Goal: Task Accomplishment & Management: Manage account settings

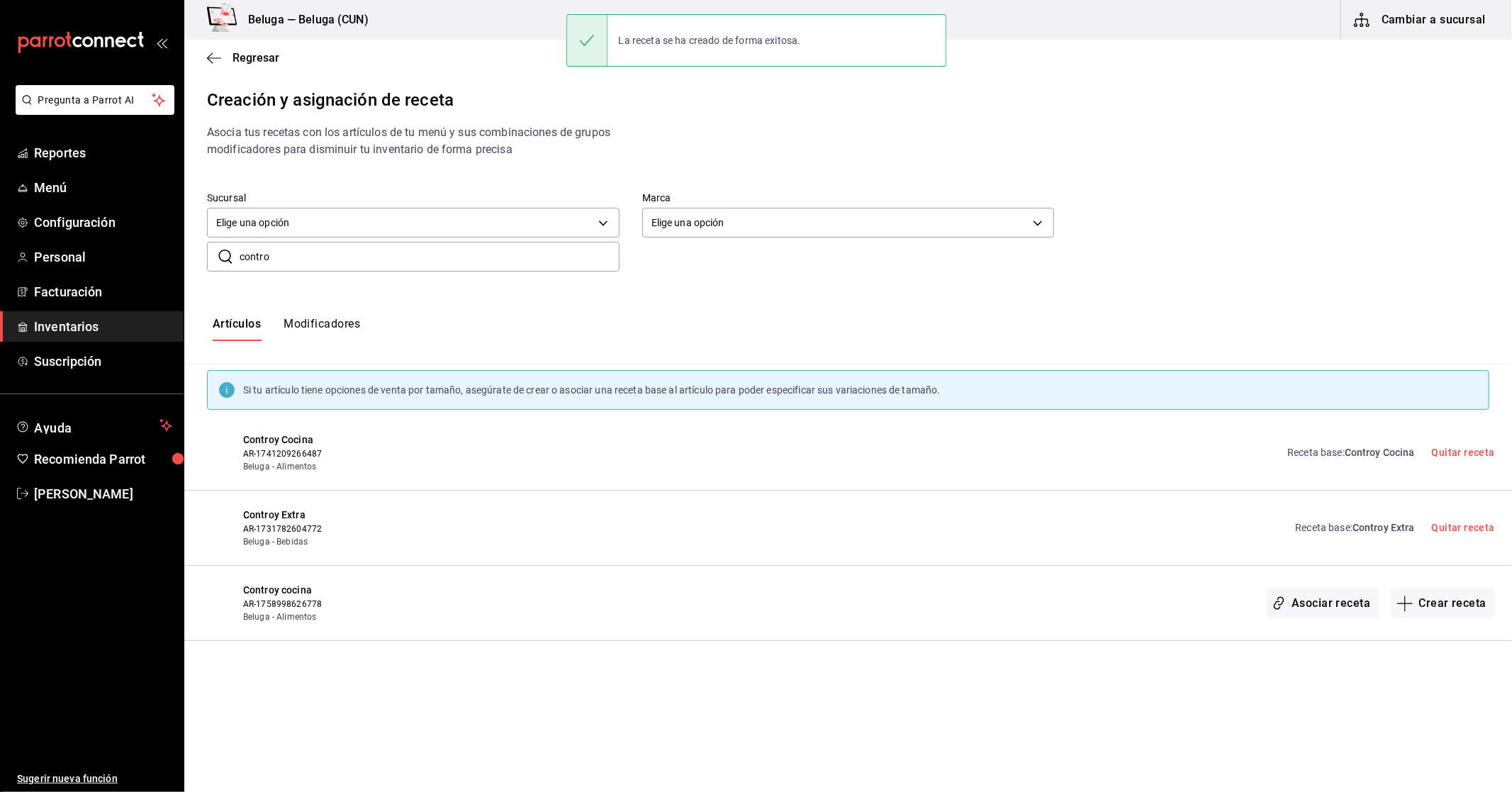
click at [76, 330] on span "Inventarios" at bounding box center [102, 326] width 138 height 19
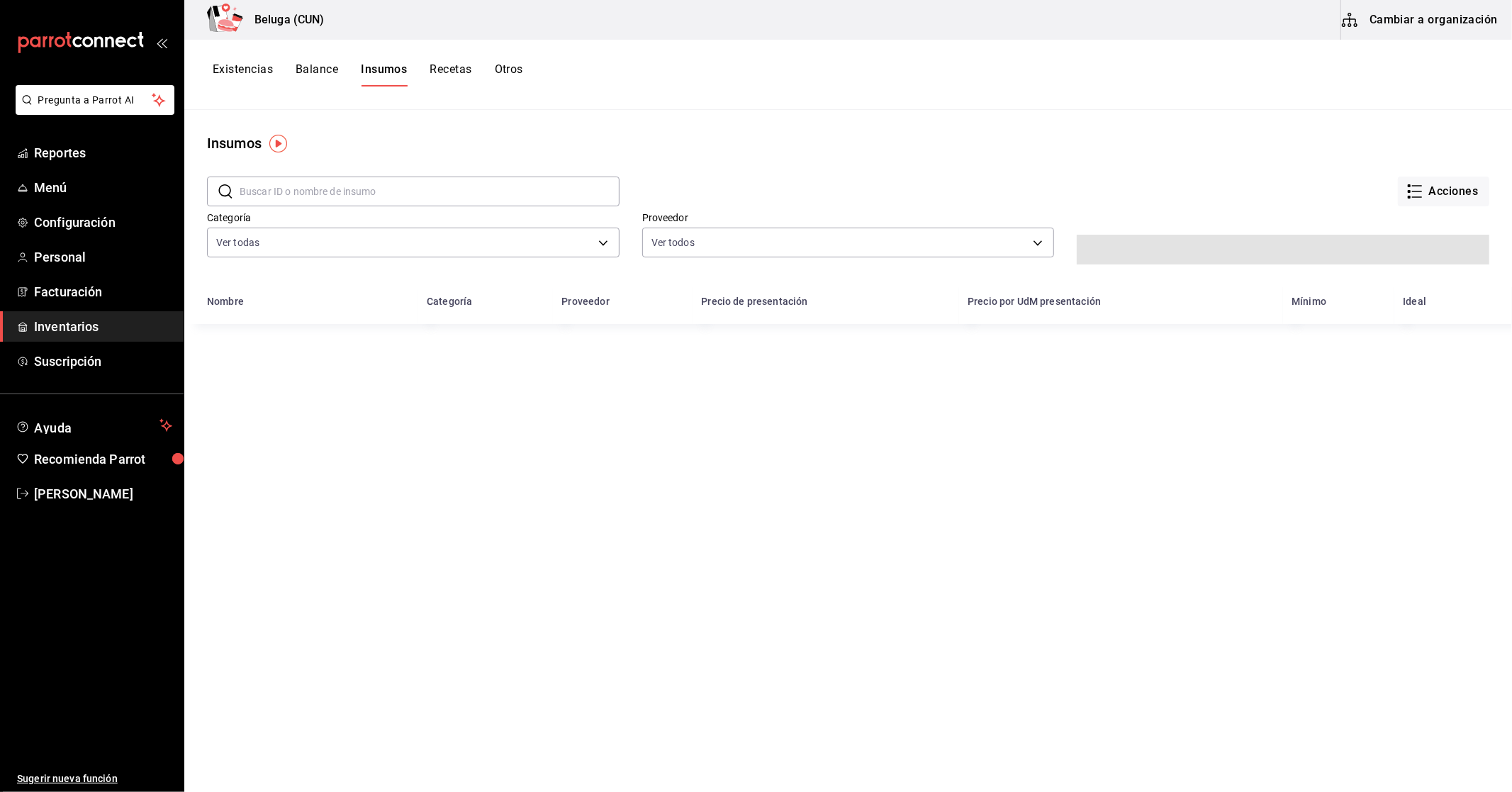
drag, startPoint x: 502, startPoint y: 81, endPoint x: 512, endPoint y: 57, distance: 26.0
click at [504, 80] on button "Otros" at bounding box center [509, 74] width 29 height 24
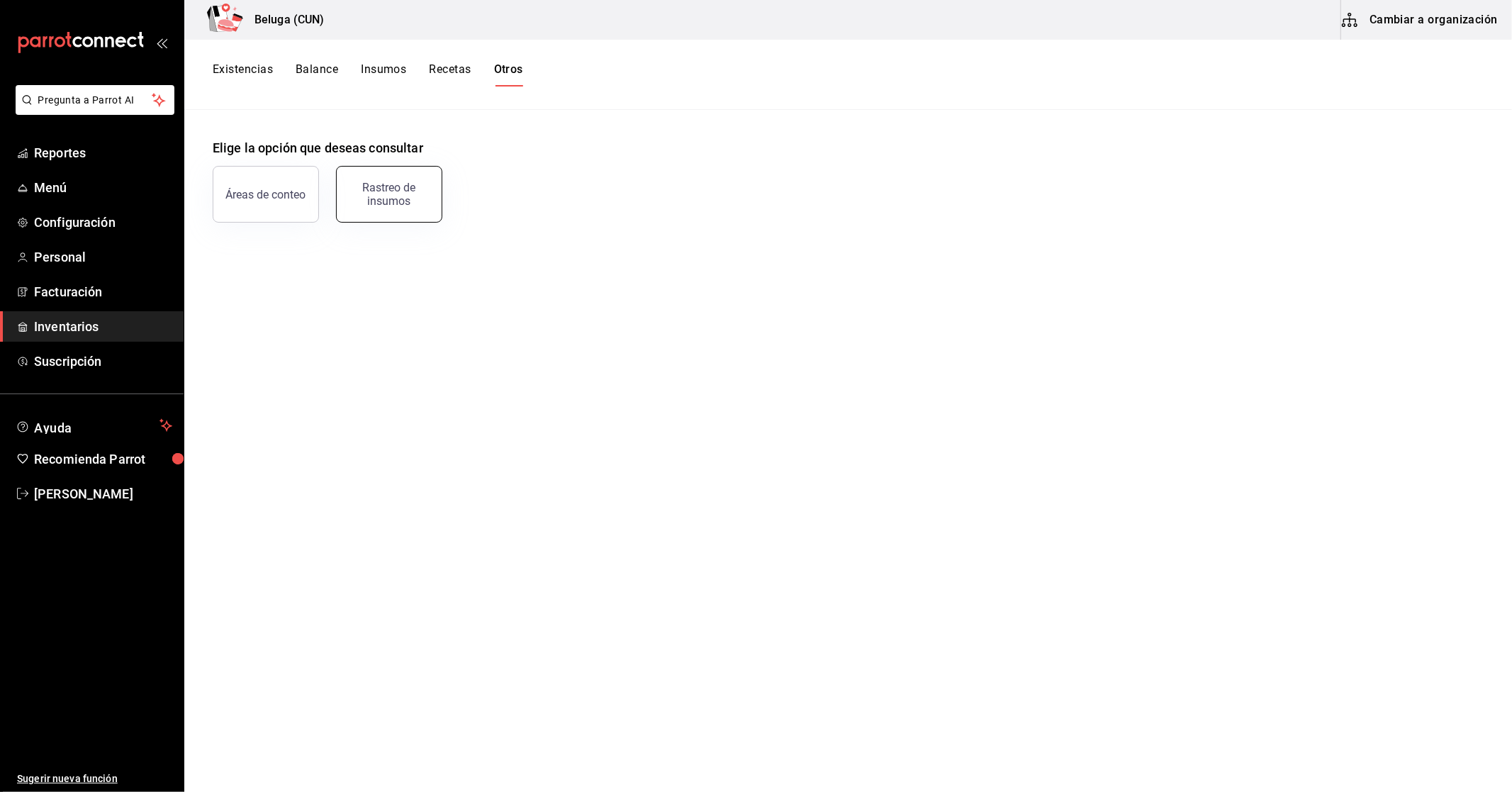
click at [401, 197] on div "Rastreo de insumos" at bounding box center [388, 194] width 88 height 27
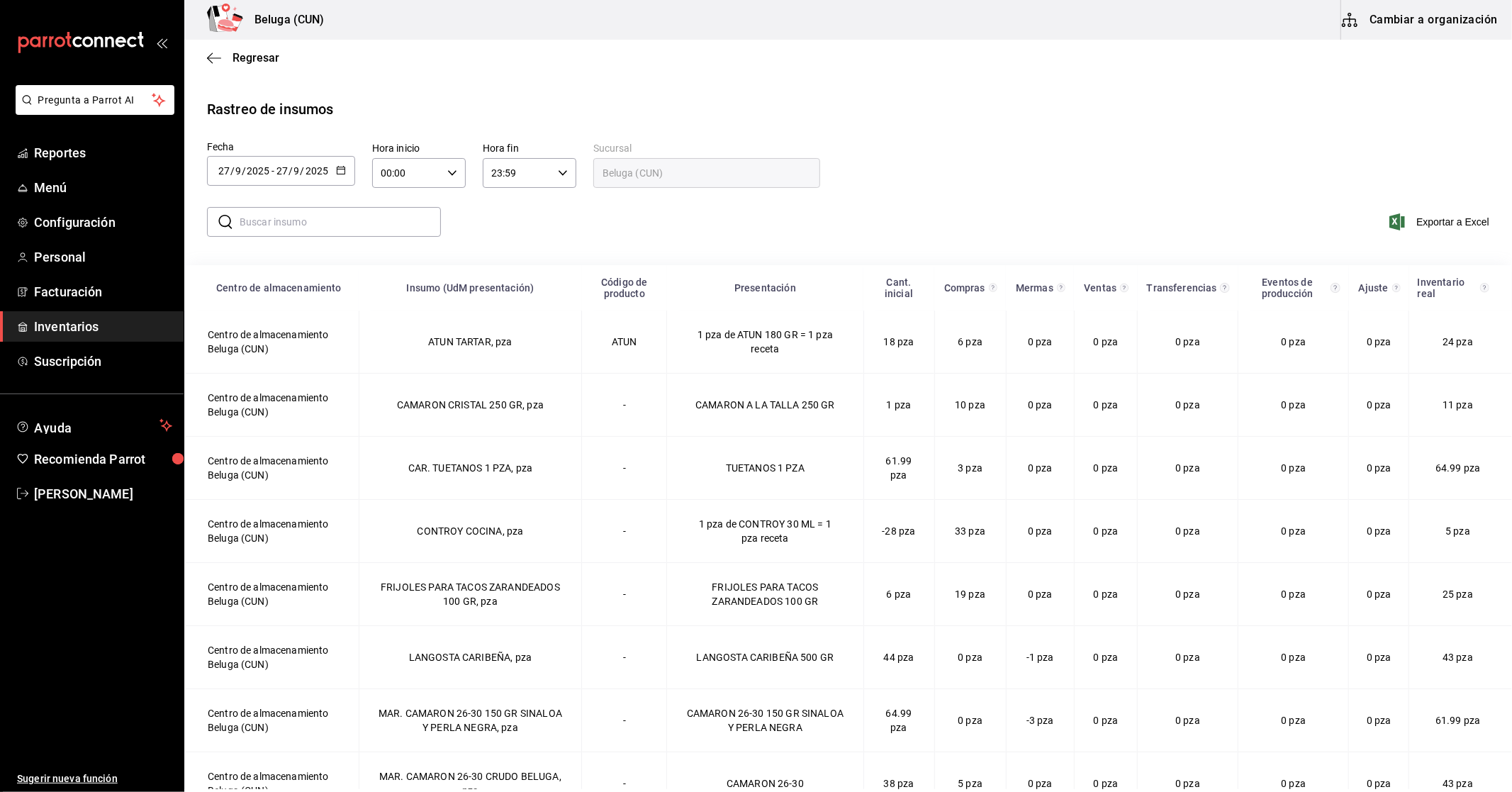
click at [348, 166] on div "[DATE] [DATE] - [DATE] [DATE]" at bounding box center [281, 170] width 148 height 29
click at [276, 437] on li "Rango de fechas" at bounding box center [274, 439] width 134 height 32
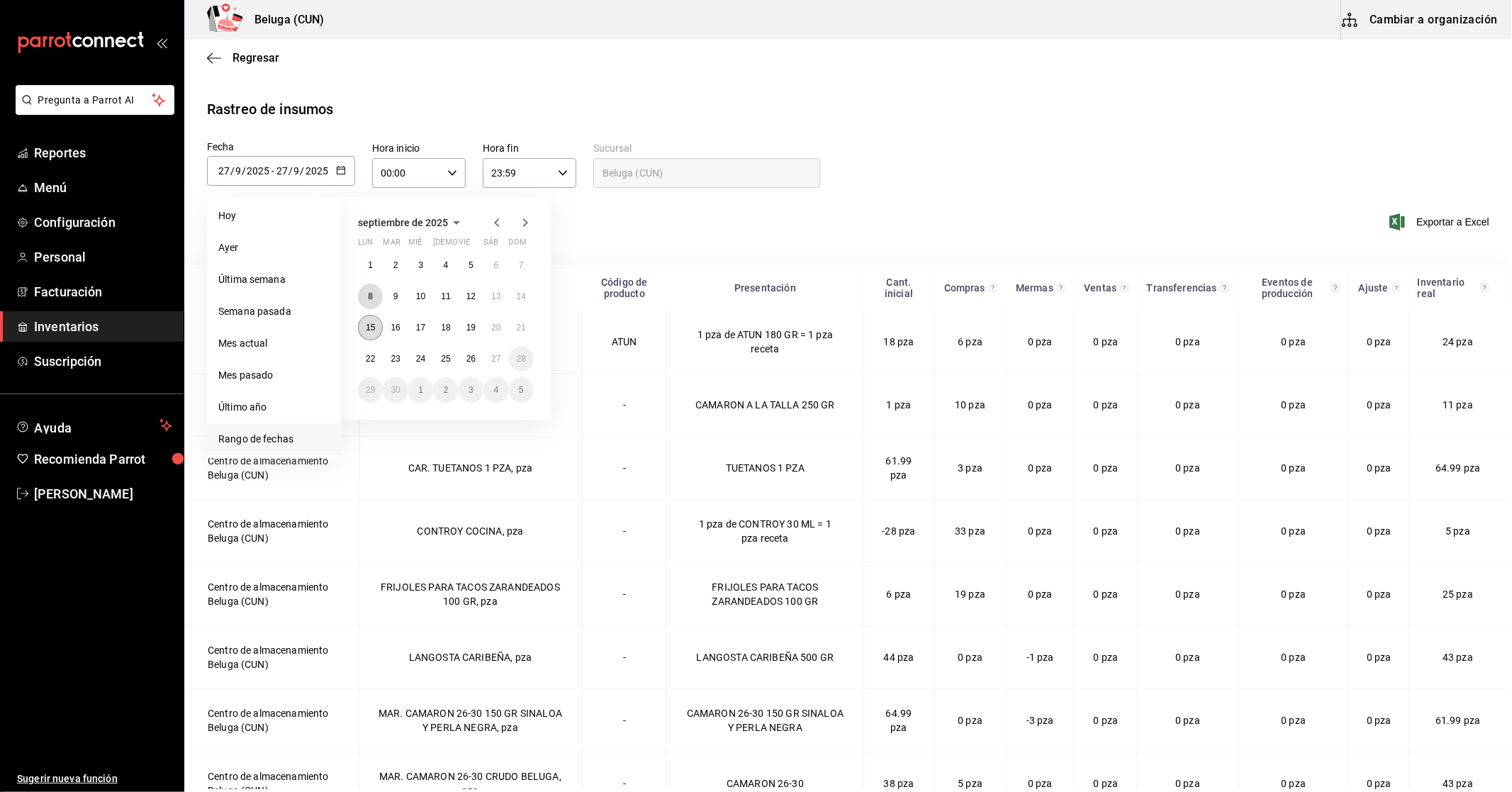
drag, startPoint x: 365, startPoint y: 300, endPoint x: 371, endPoint y: 315, distance: 16.2
click at [365, 299] on button "8" at bounding box center [371, 296] width 25 height 26
click at [500, 363] on abbr "27" at bounding box center [495, 358] width 9 height 10
type input "[DATE]"
type input "8"
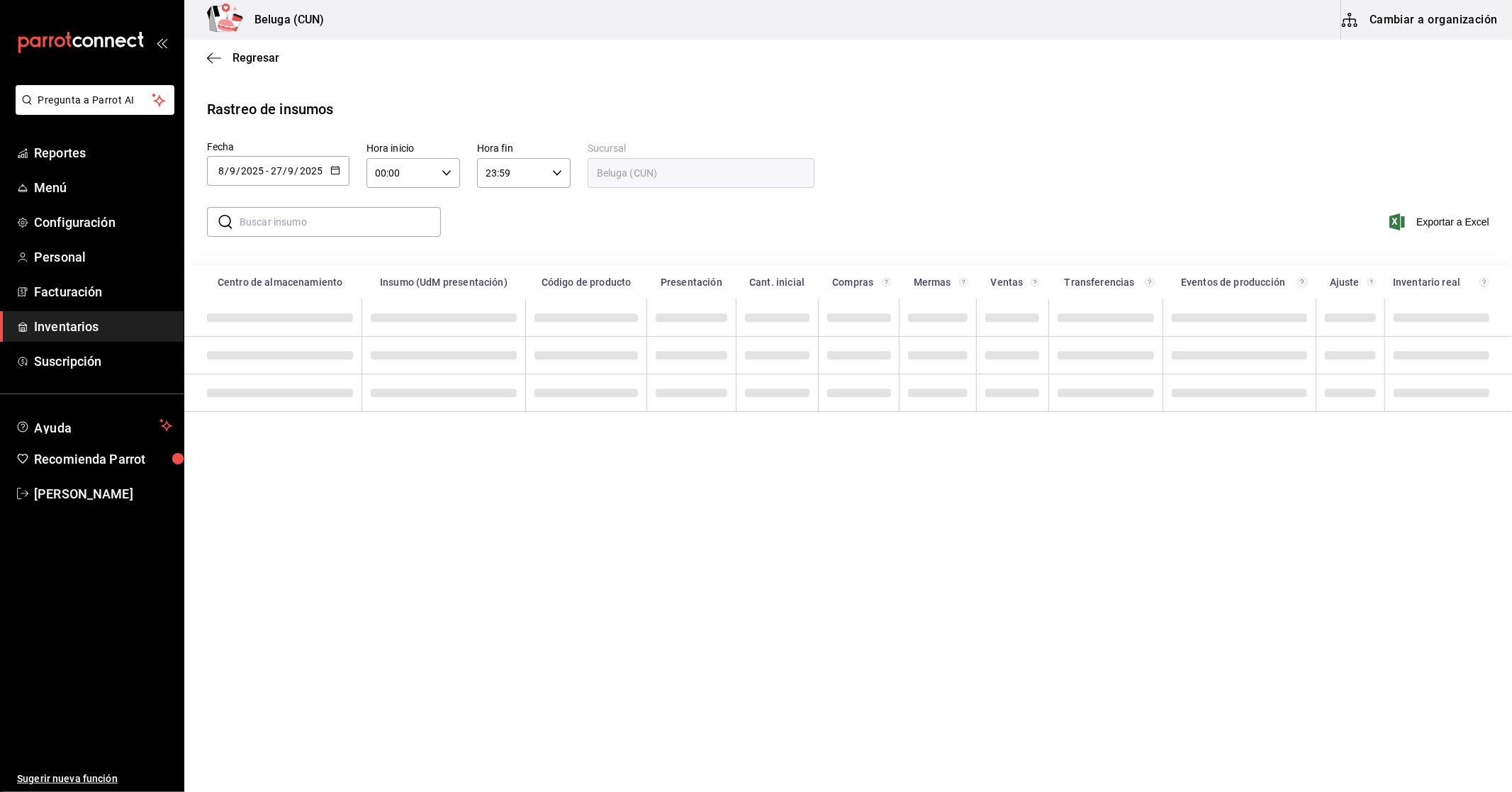
click at [315, 220] on input "text" at bounding box center [340, 222] width 201 height 29
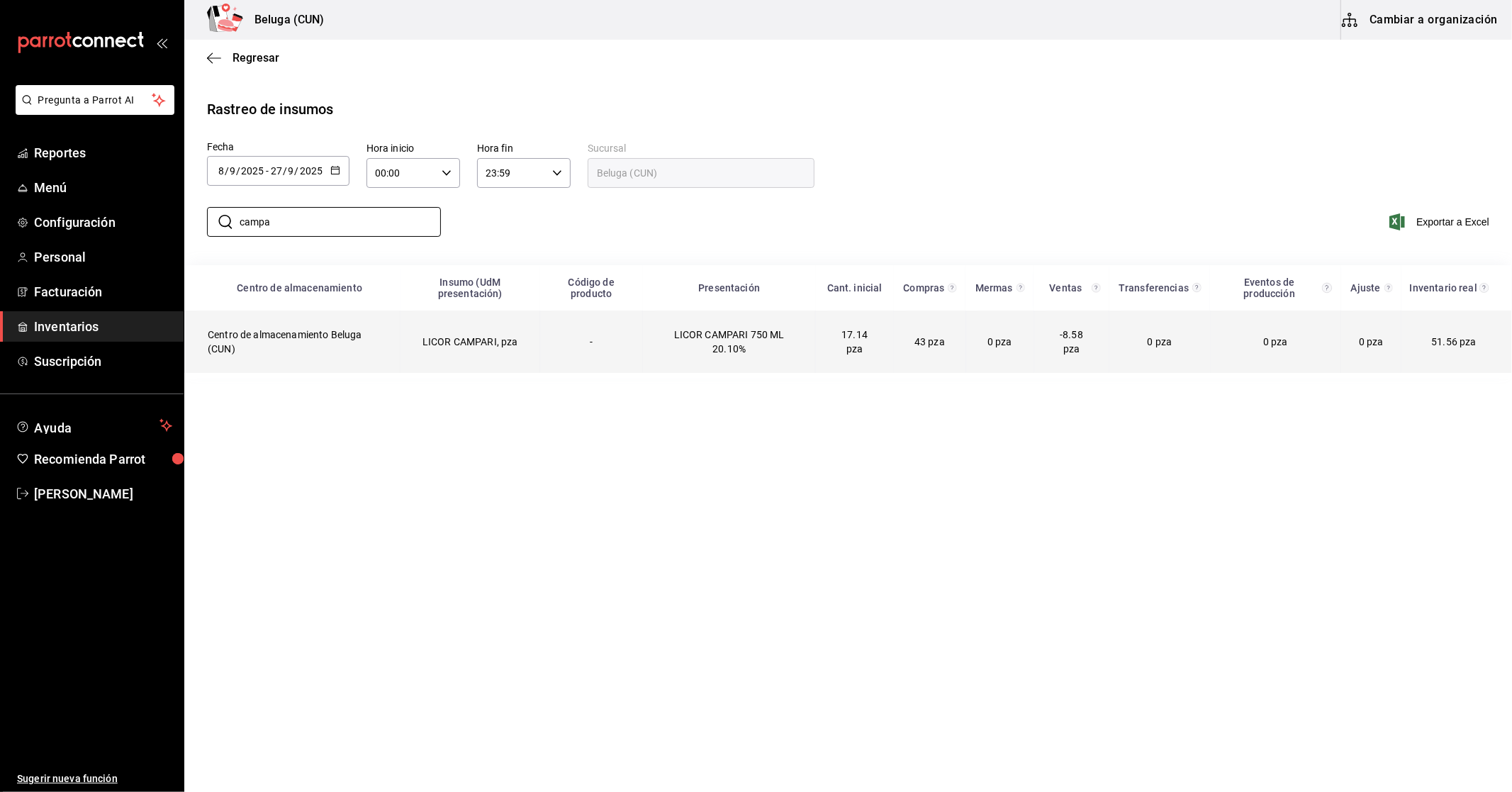
type input "campa"
click at [484, 348] on td "LICOR CAMPARI, pza" at bounding box center [470, 341] width 140 height 62
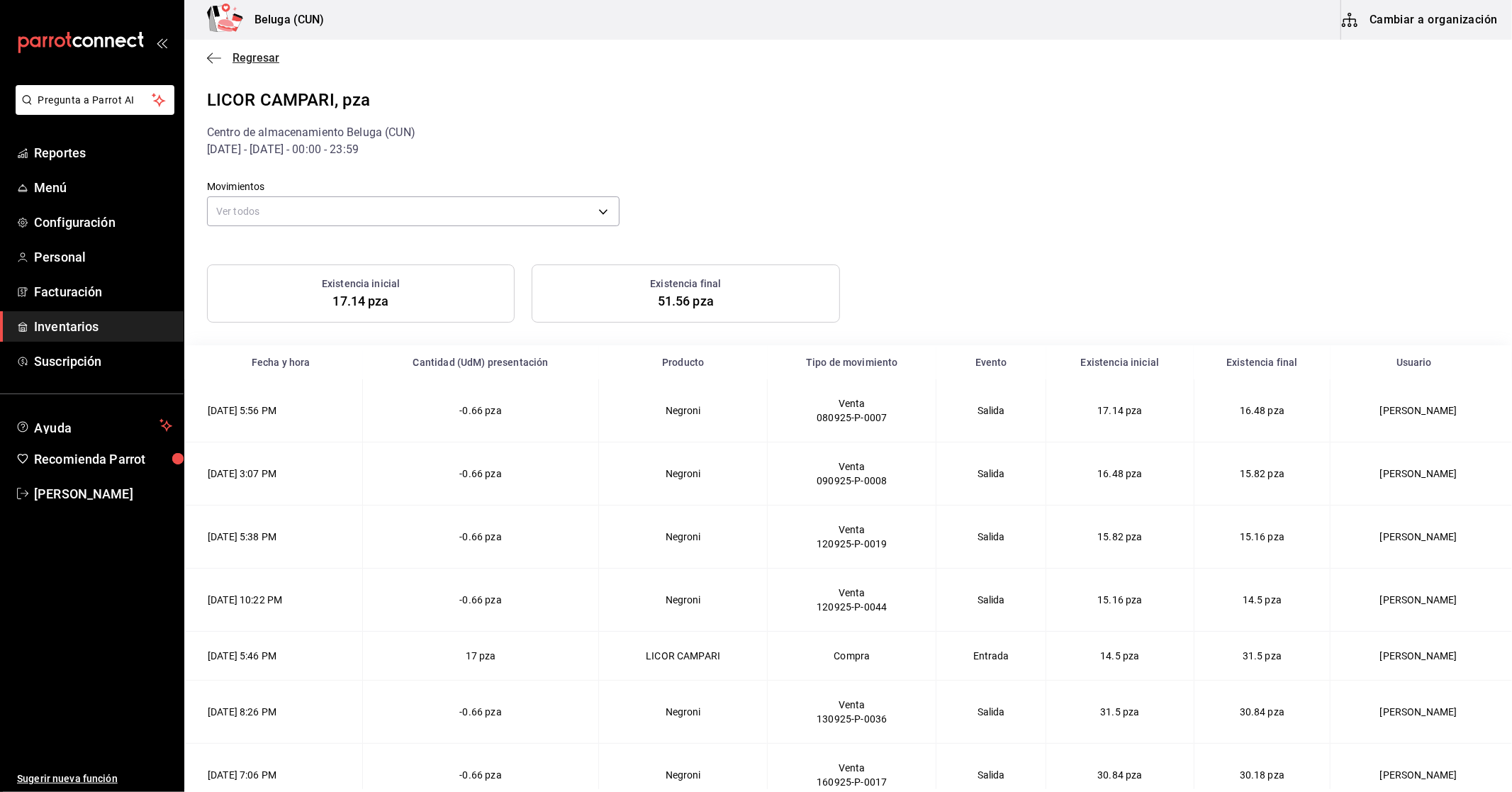
click at [228, 61] on span "Regresar" at bounding box center [242, 57] width 72 height 13
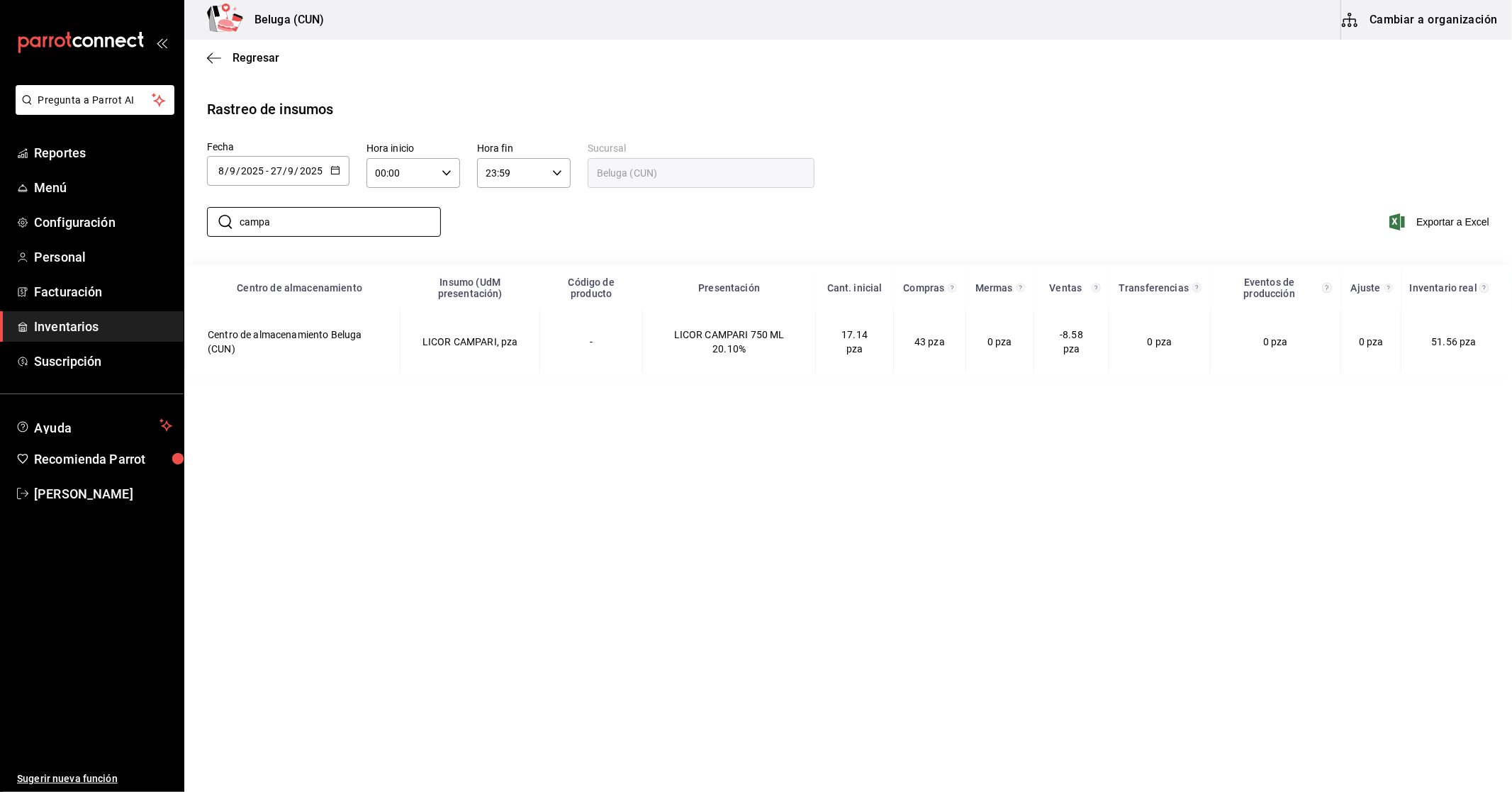
drag, startPoint x: 323, startPoint y: 220, endPoint x: 159, endPoint y: 239, distance: 165.1
click at [143, 240] on div "Pregunta a Parrot AI Reportes Menú Configuración Personal Facturación Inventari…" at bounding box center [756, 394] width 1512 height 788
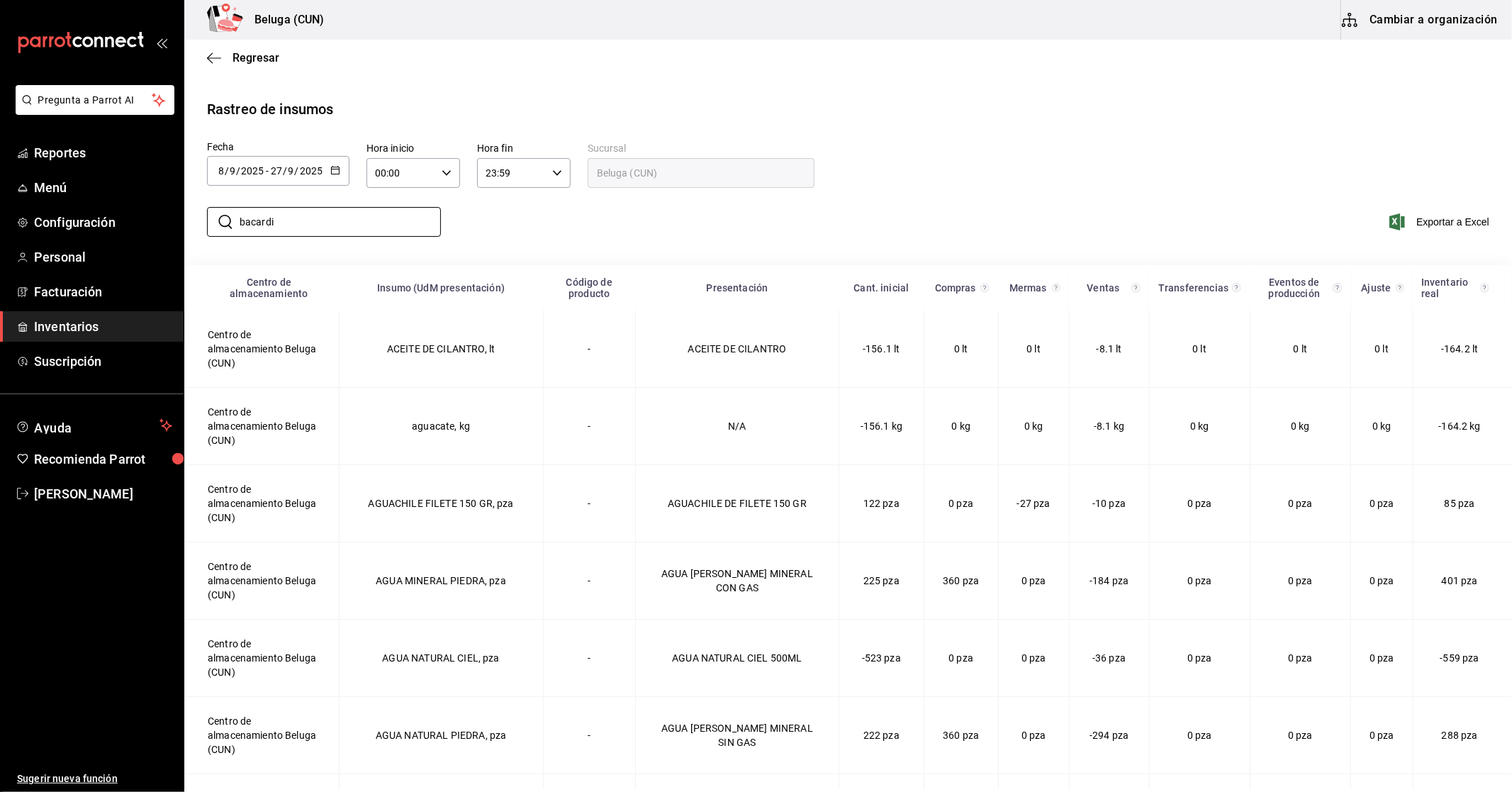
type input "bacardi"
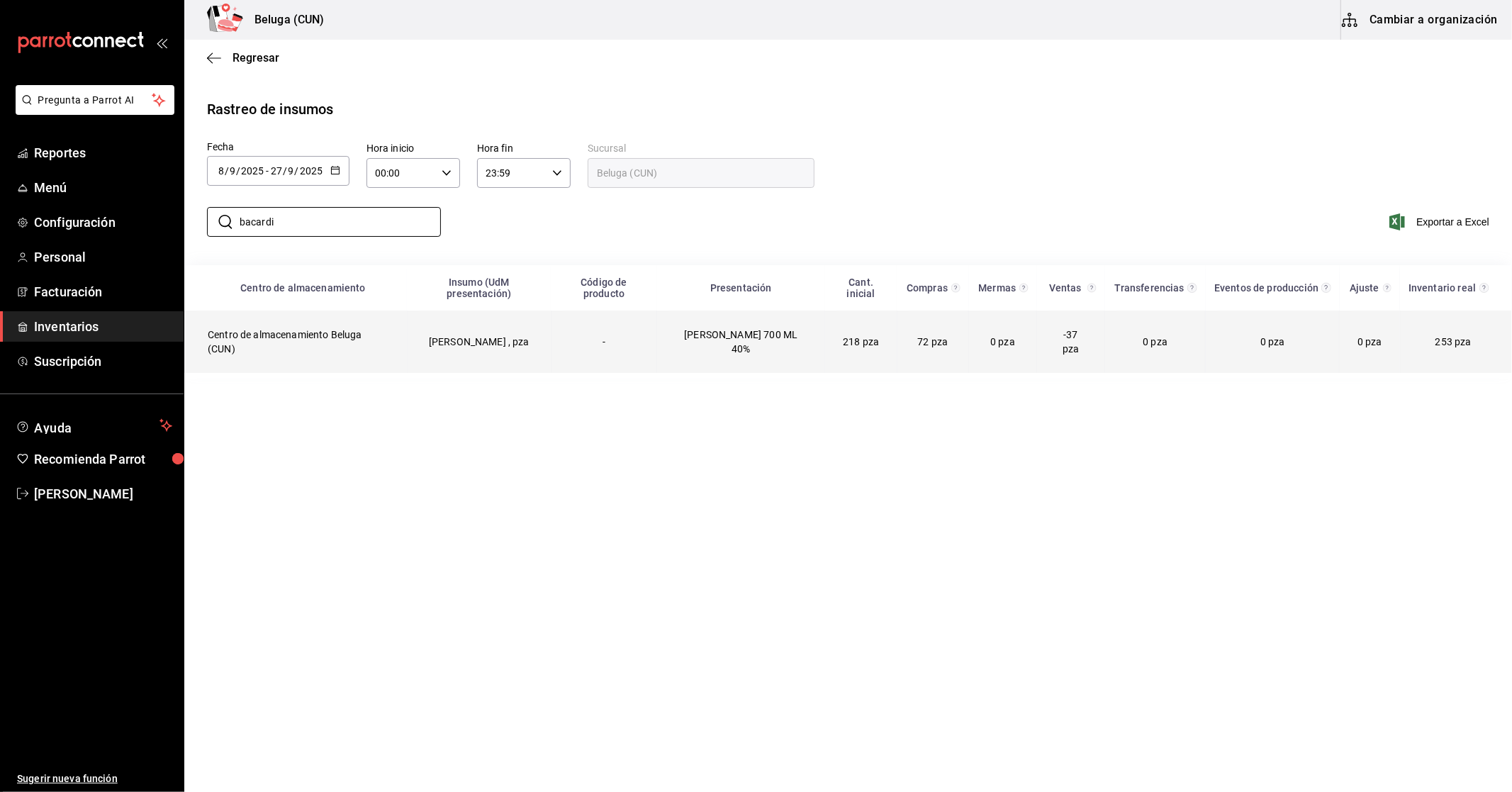
click at [671, 360] on td "[PERSON_NAME] 700 ML 40%" at bounding box center [740, 341] width 168 height 62
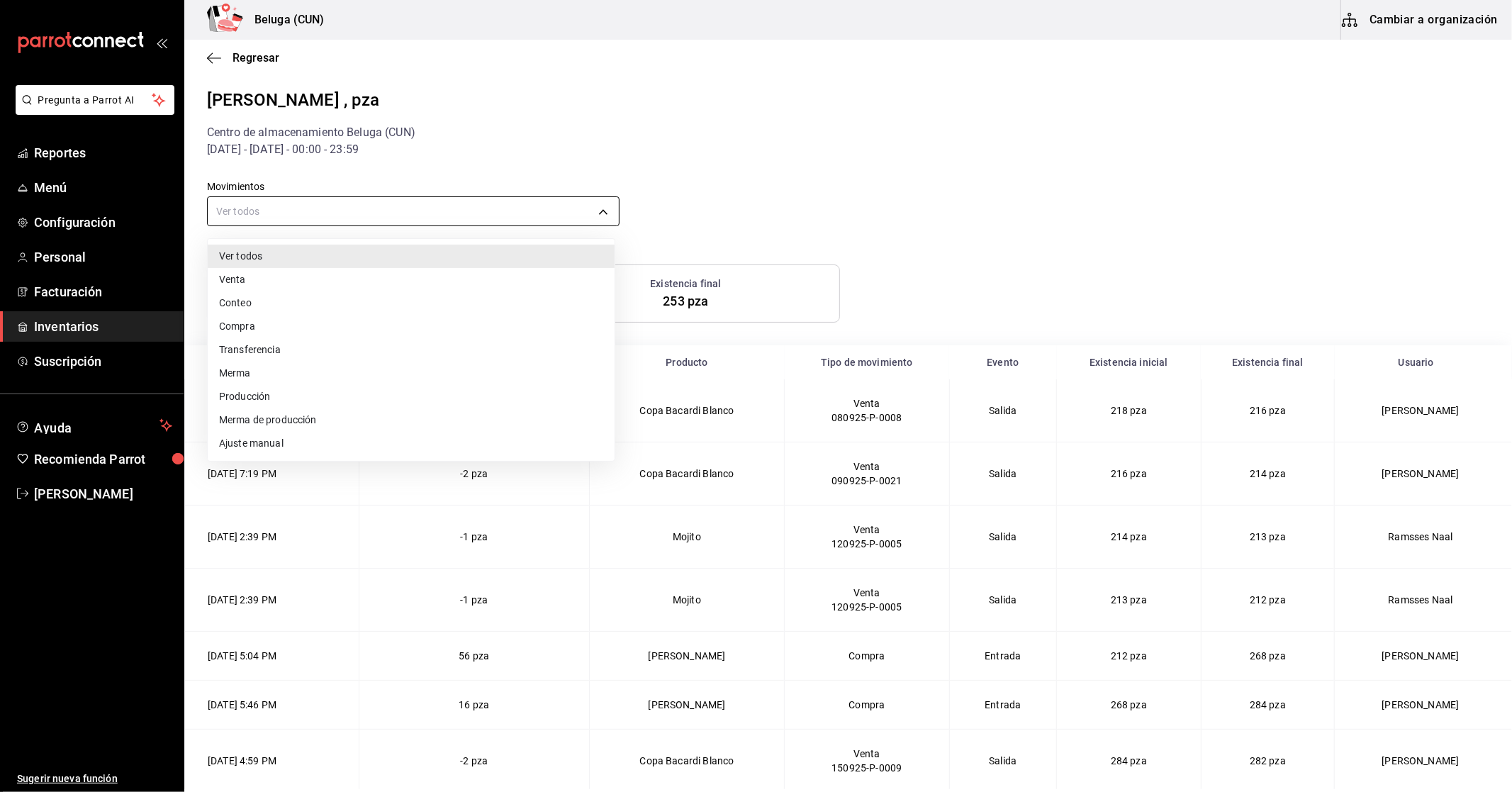
click at [459, 221] on body "Pregunta a Parrot AI Reportes Menú Configuración Personal Facturación Inventari…" at bounding box center [756, 394] width 1512 height 788
click at [285, 323] on li "Compra" at bounding box center [411, 326] width 407 height 23
type input "PURCHASE"
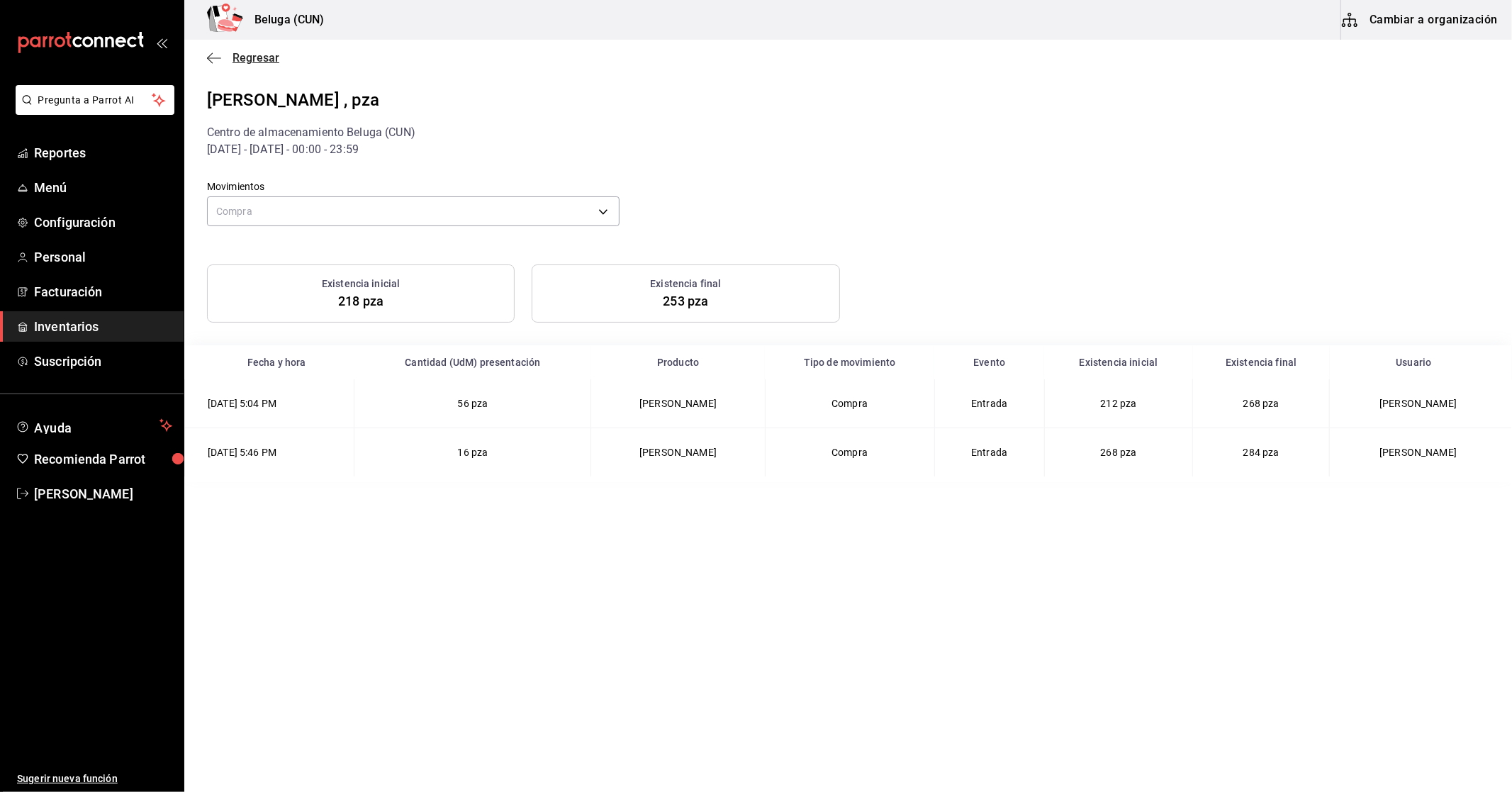
click at [256, 55] on span "Regresar" at bounding box center [256, 57] width 47 height 13
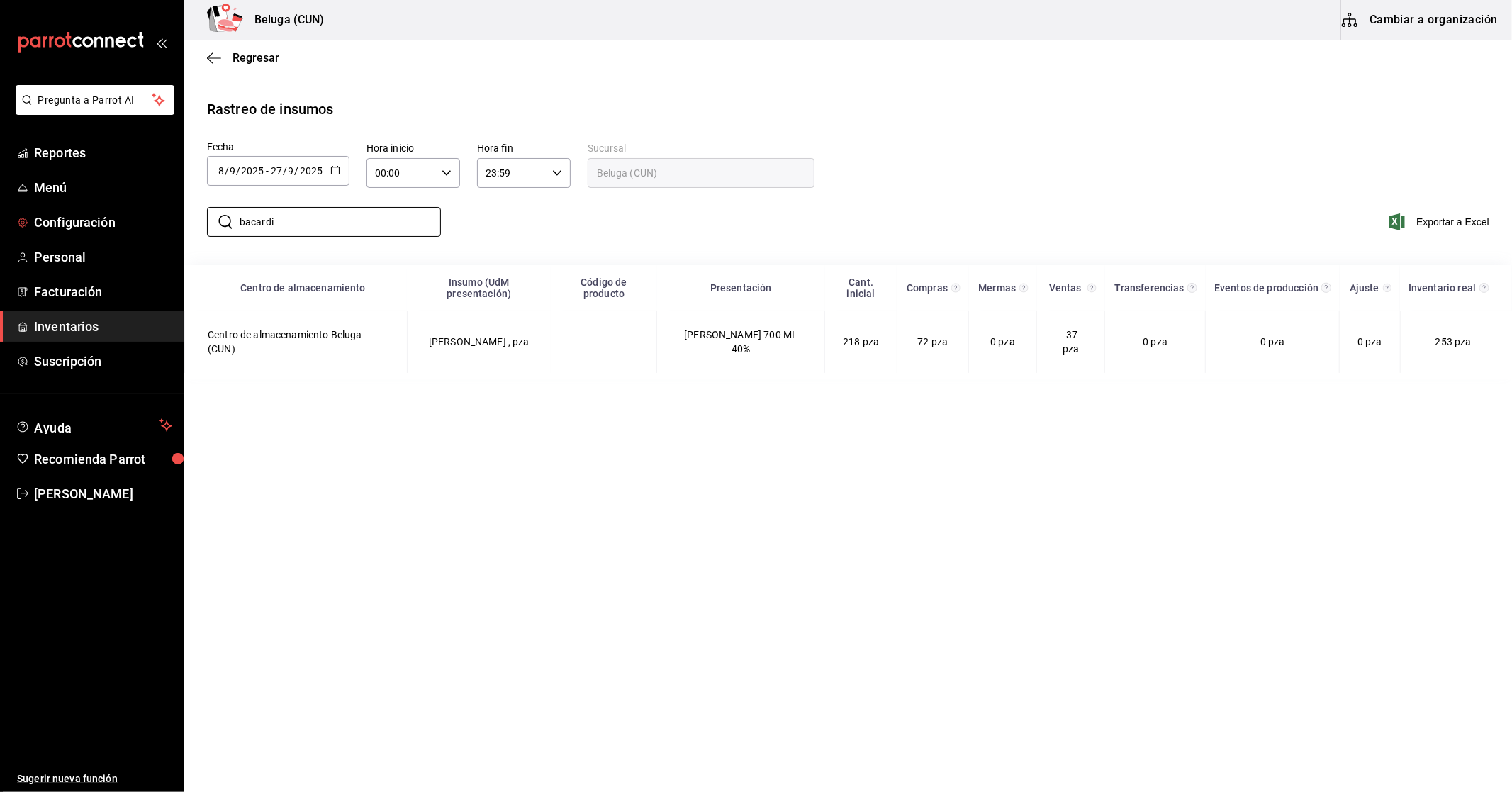
drag, startPoint x: 348, startPoint y: 234, endPoint x: 84, endPoint y: 204, distance: 265.7
click at [84, 216] on div "Pregunta a Parrot AI Reportes Menú Configuración Personal Facturación Inventari…" at bounding box center [756, 394] width 1512 height 788
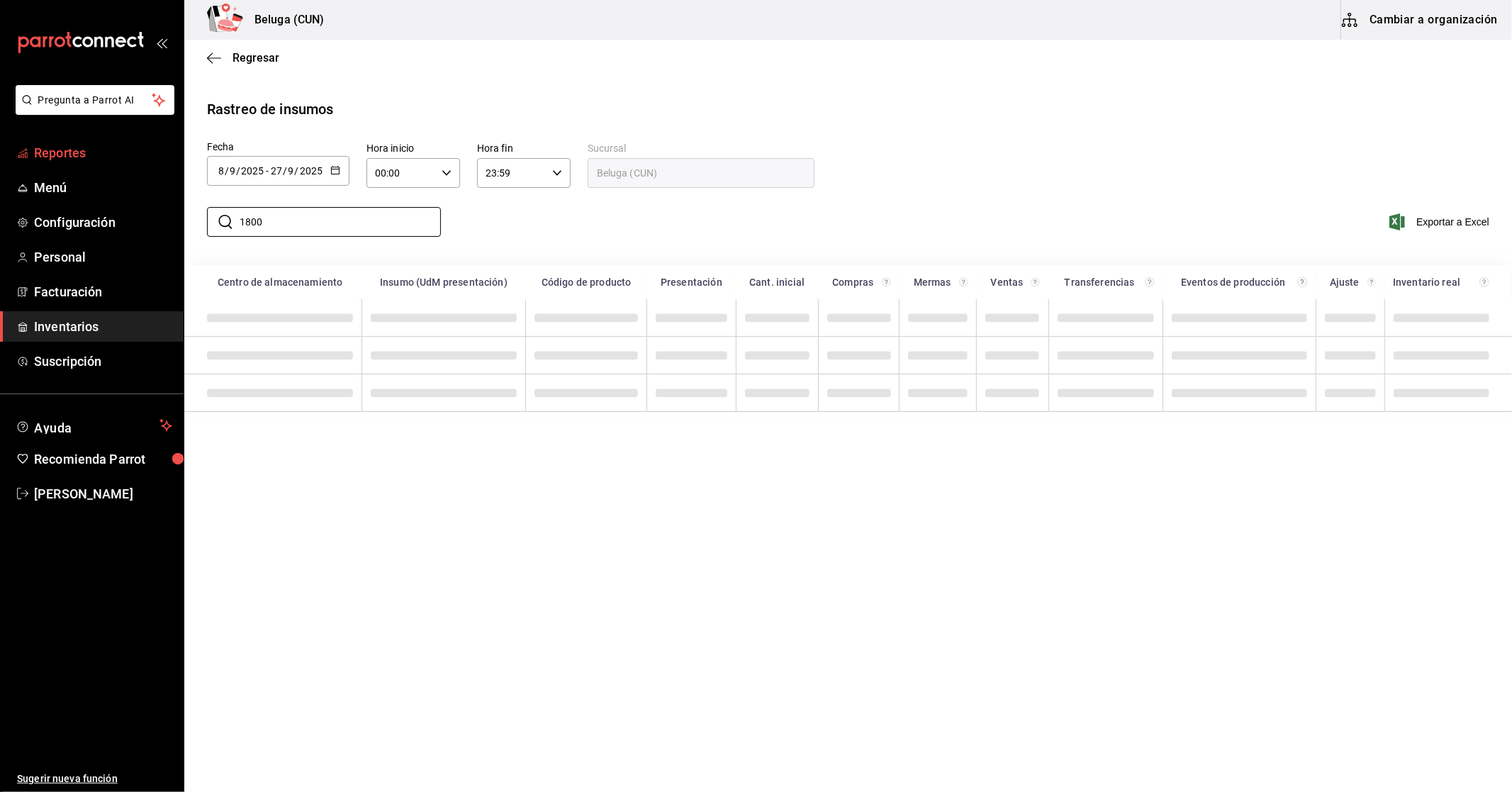
type input "1800"
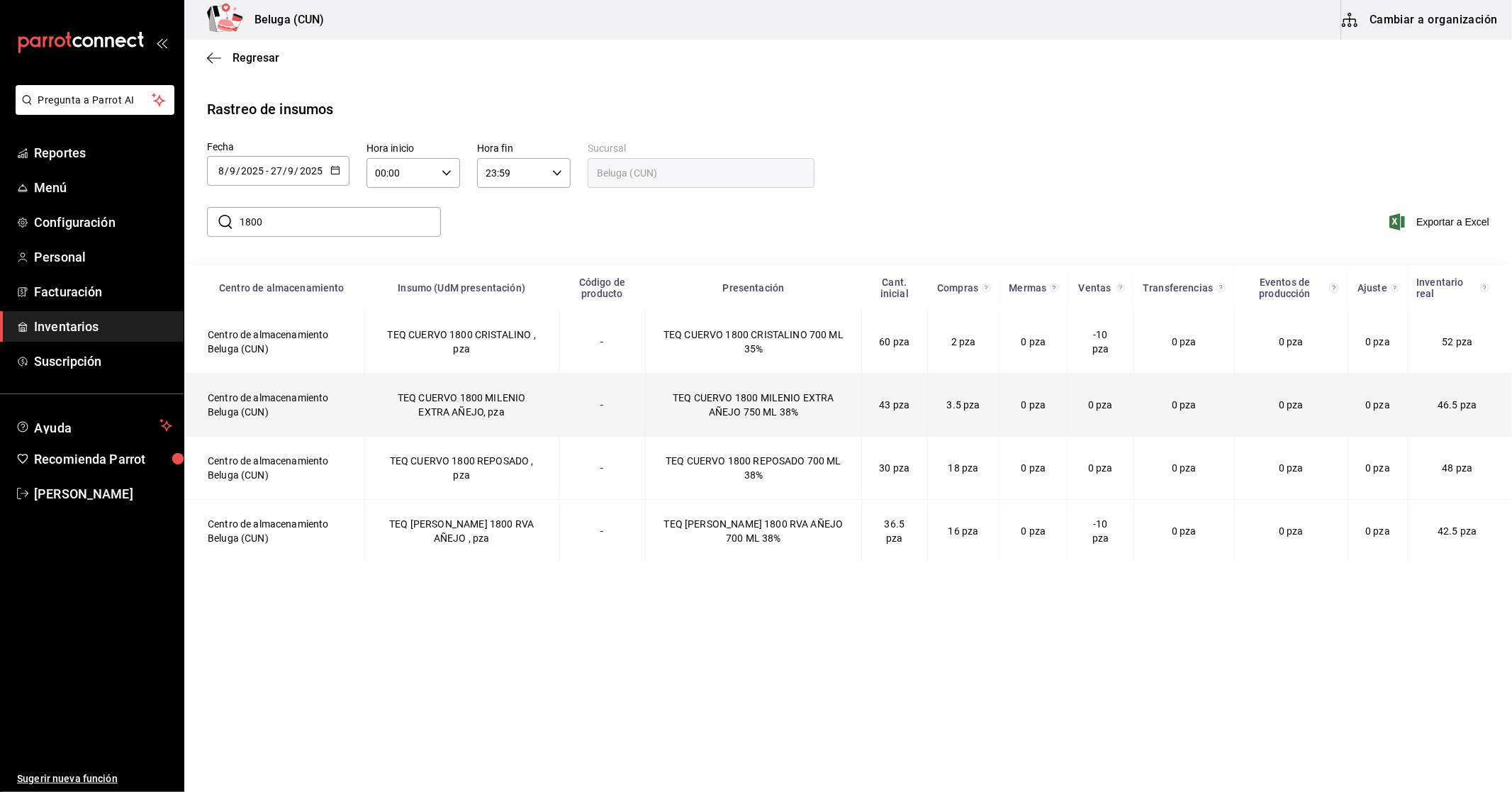
click at [539, 390] on td "TEQ CUERVO 1800 MILENIO EXTRA AÑEJO, pza" at bounding box center [462, 404] width 194 height 63
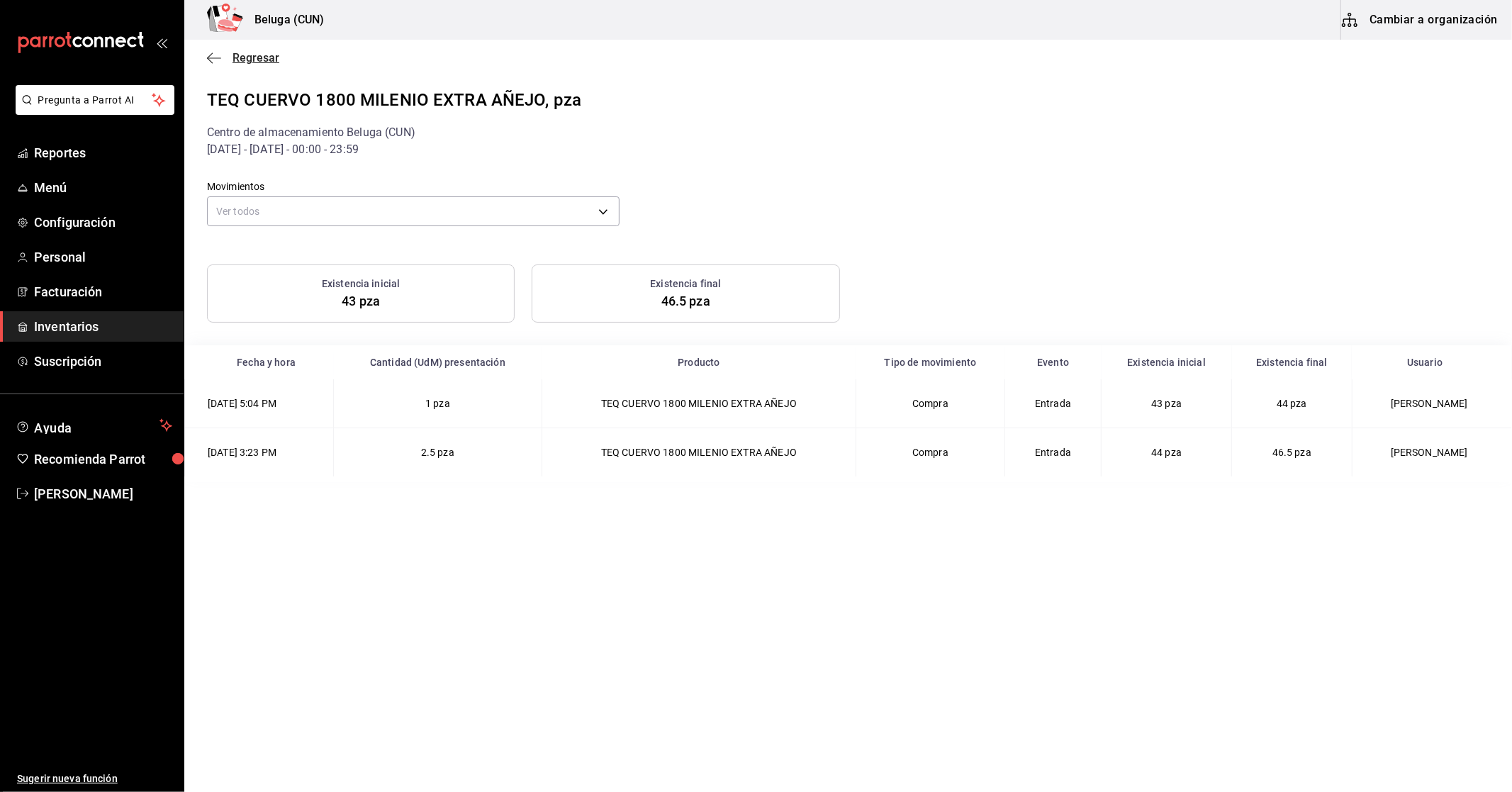
click at [231, 53] on span "Regresar" at bounding box center [242, 57] width 72 height 13
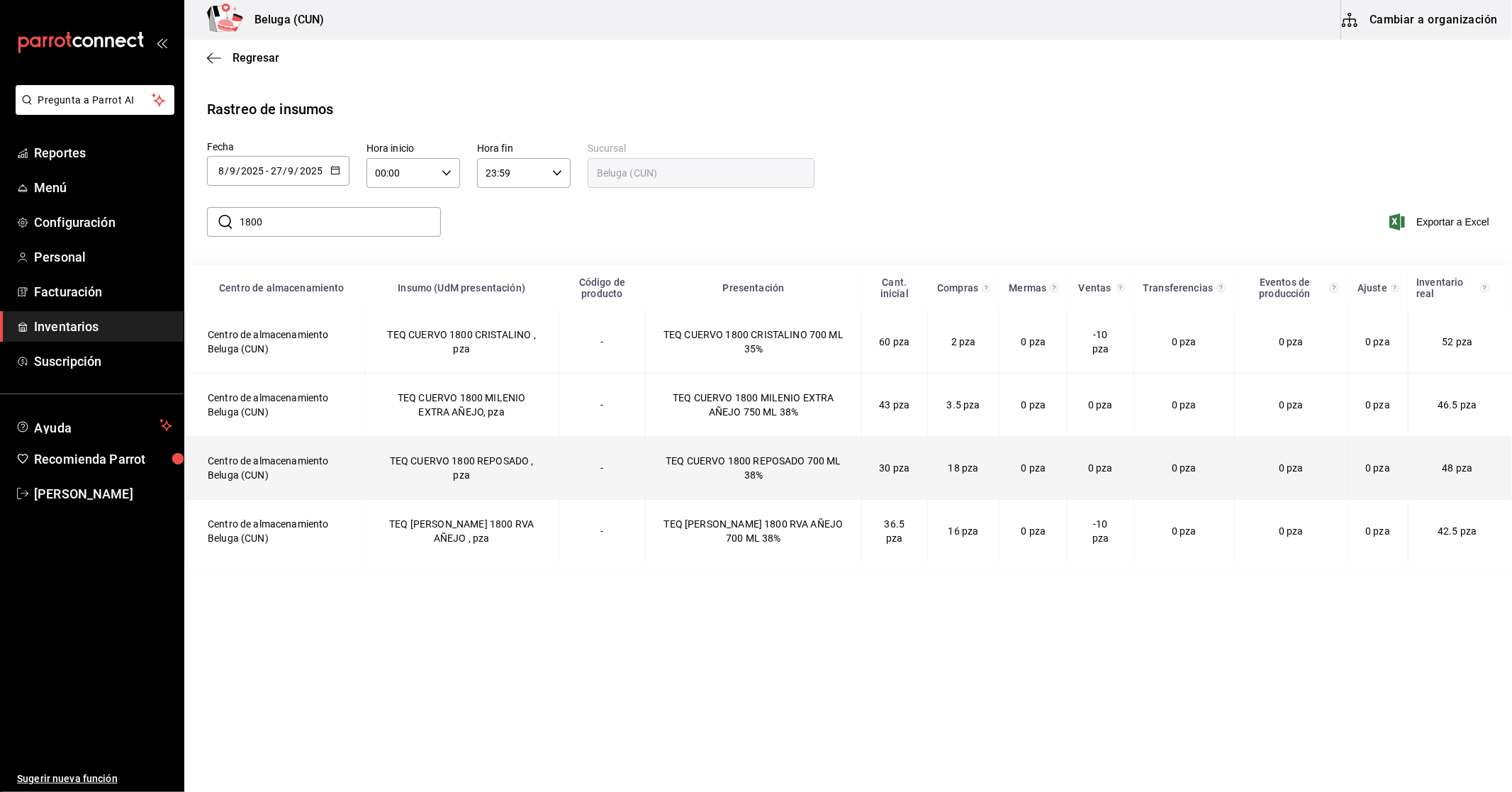
click at [577, 473] on td "-" at bounding box center [602, 468] width 87 height 63
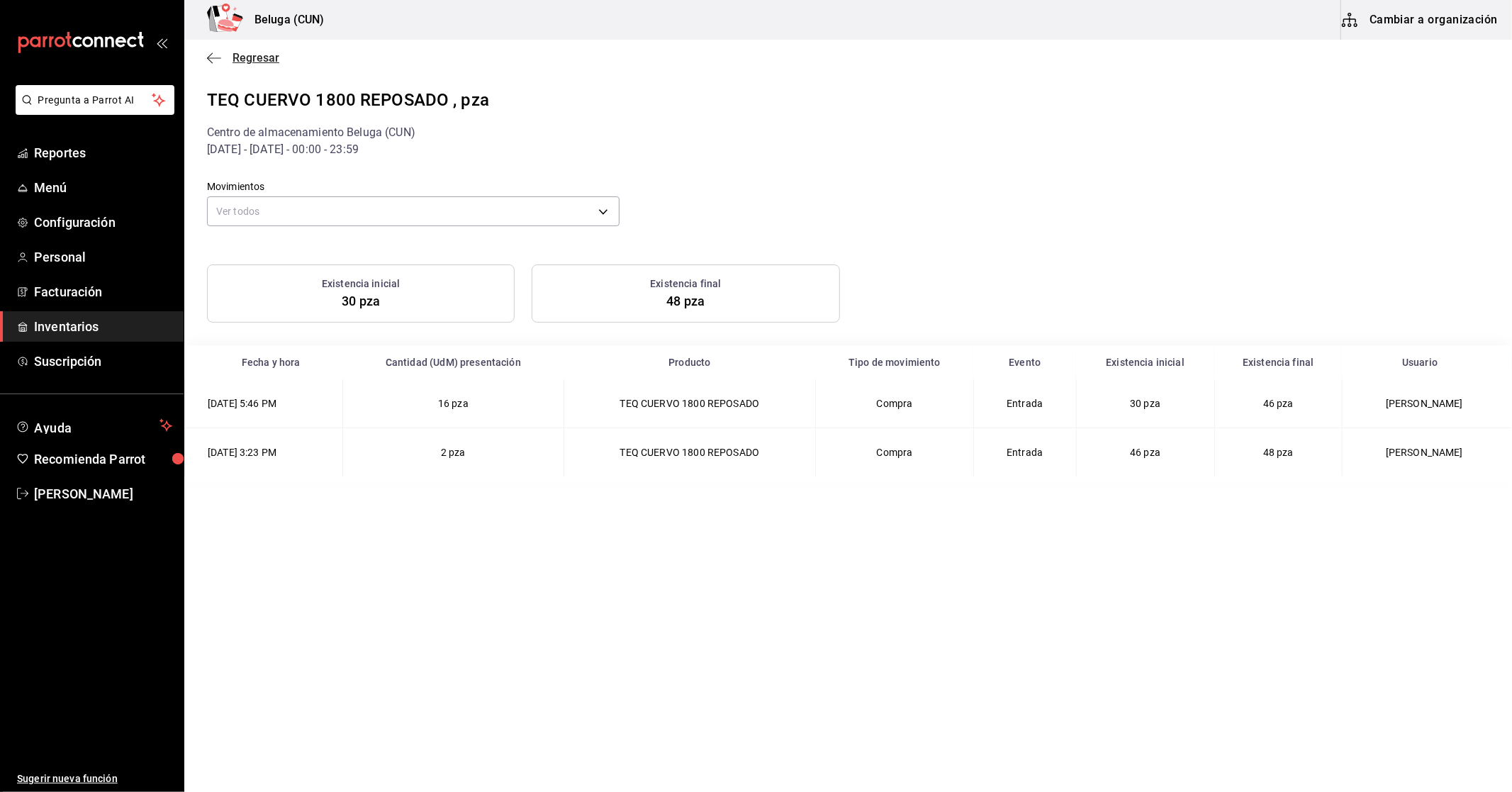
click at [253, 55] on span "Regresar" at bounding box center [256, 57] width 47 height 13
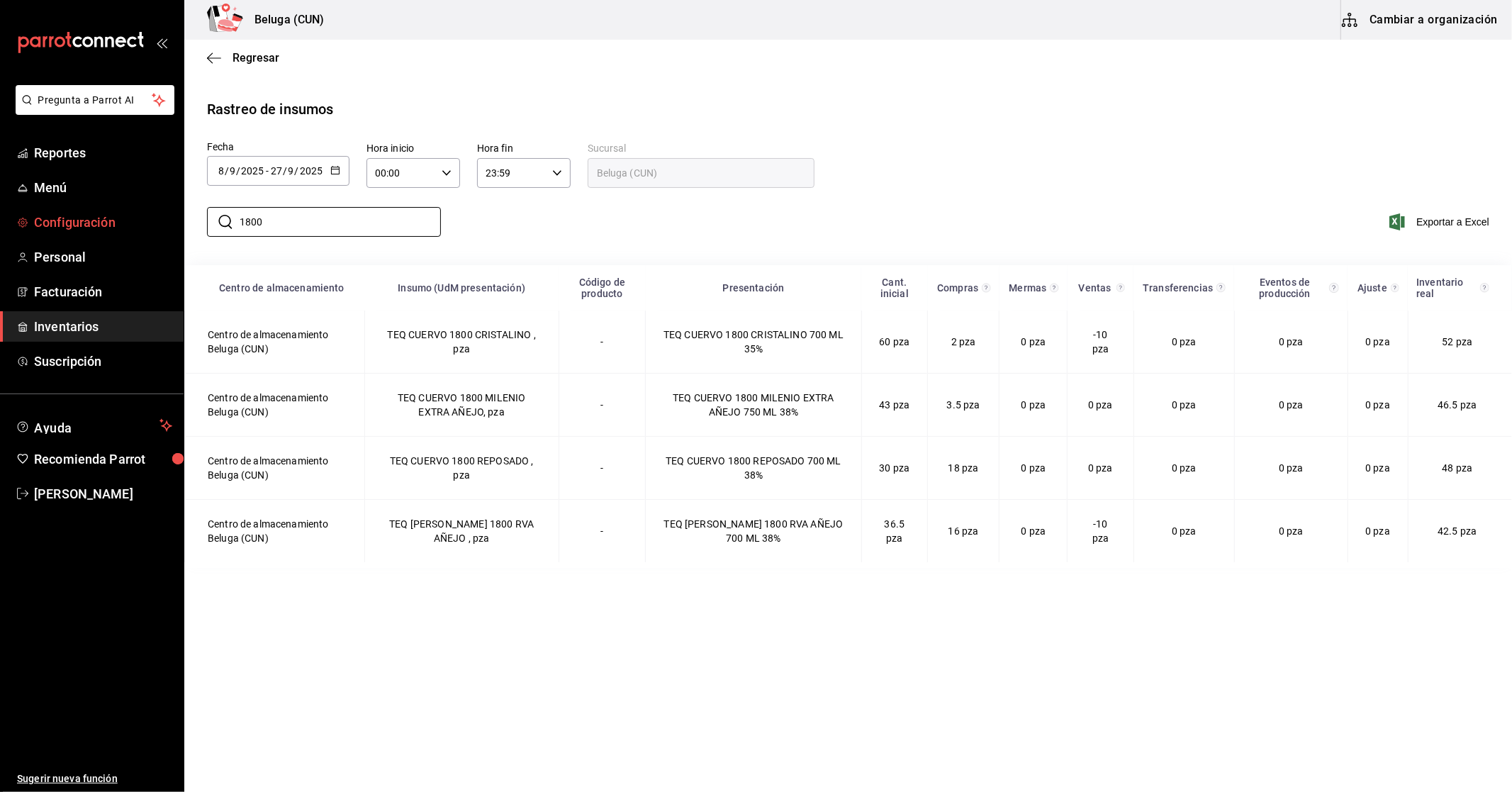
drag, startPoint x: 343, startPoint y: 220, endPoint x: 87, endPoint y: 222, distance: 256.0
click at [87, 222] on div "Pregunta a Parrot AI Reportes Menú Configuración Personal Facturación Inventari…" at bounding box center [756, 394] width 1512 height 788
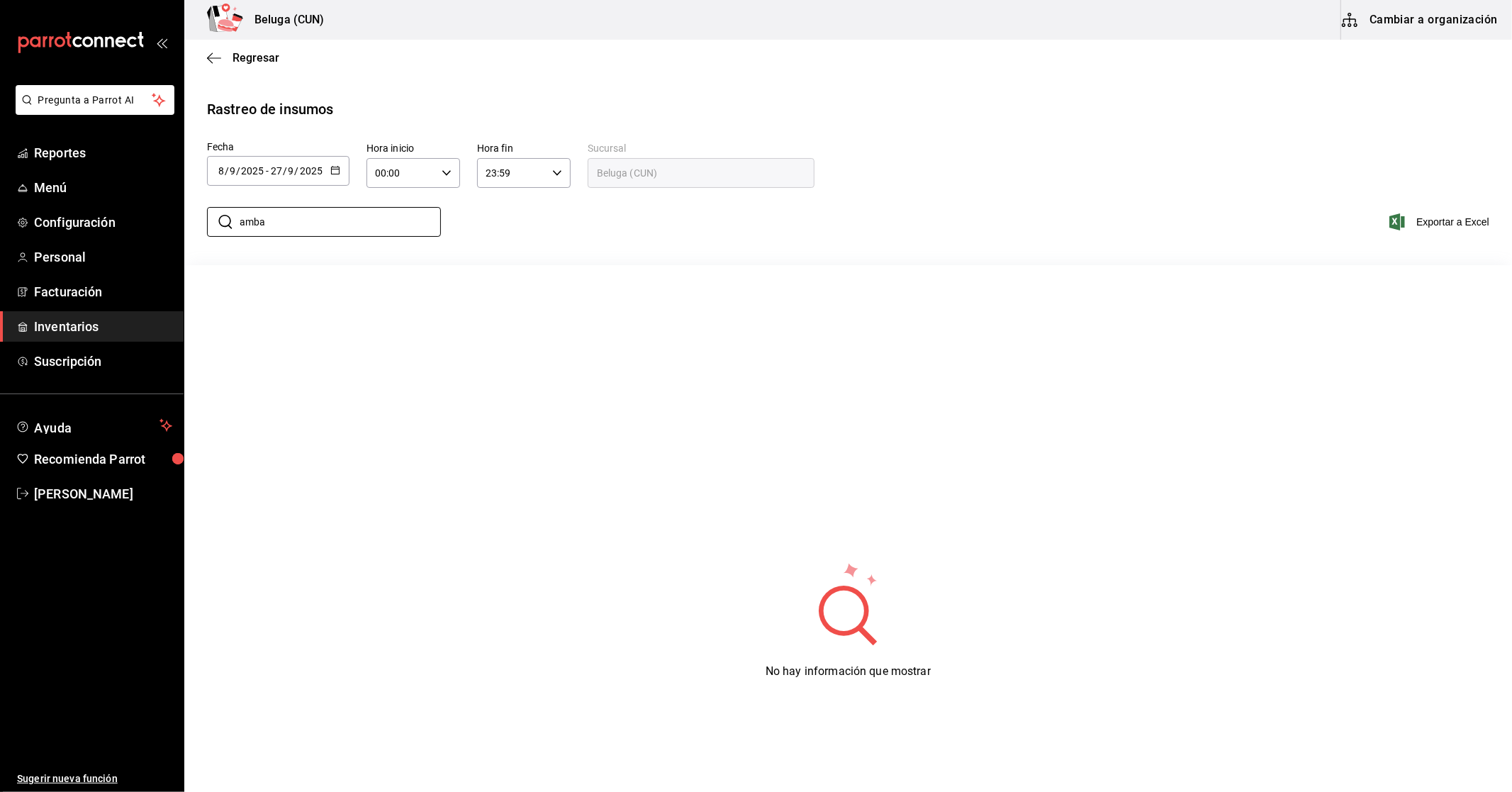
type input "ambar"
drag, startPoint x: 405, startPoint y: 228, endPoint x: 50, endPoint y: 214, distance: 355.3
click at [50, 216] on div "Pregunta a Parrot AI Reportes Menú Configuración Personal Facturación Inventari…" at bounding box center [756, 394] width 1512 height 788
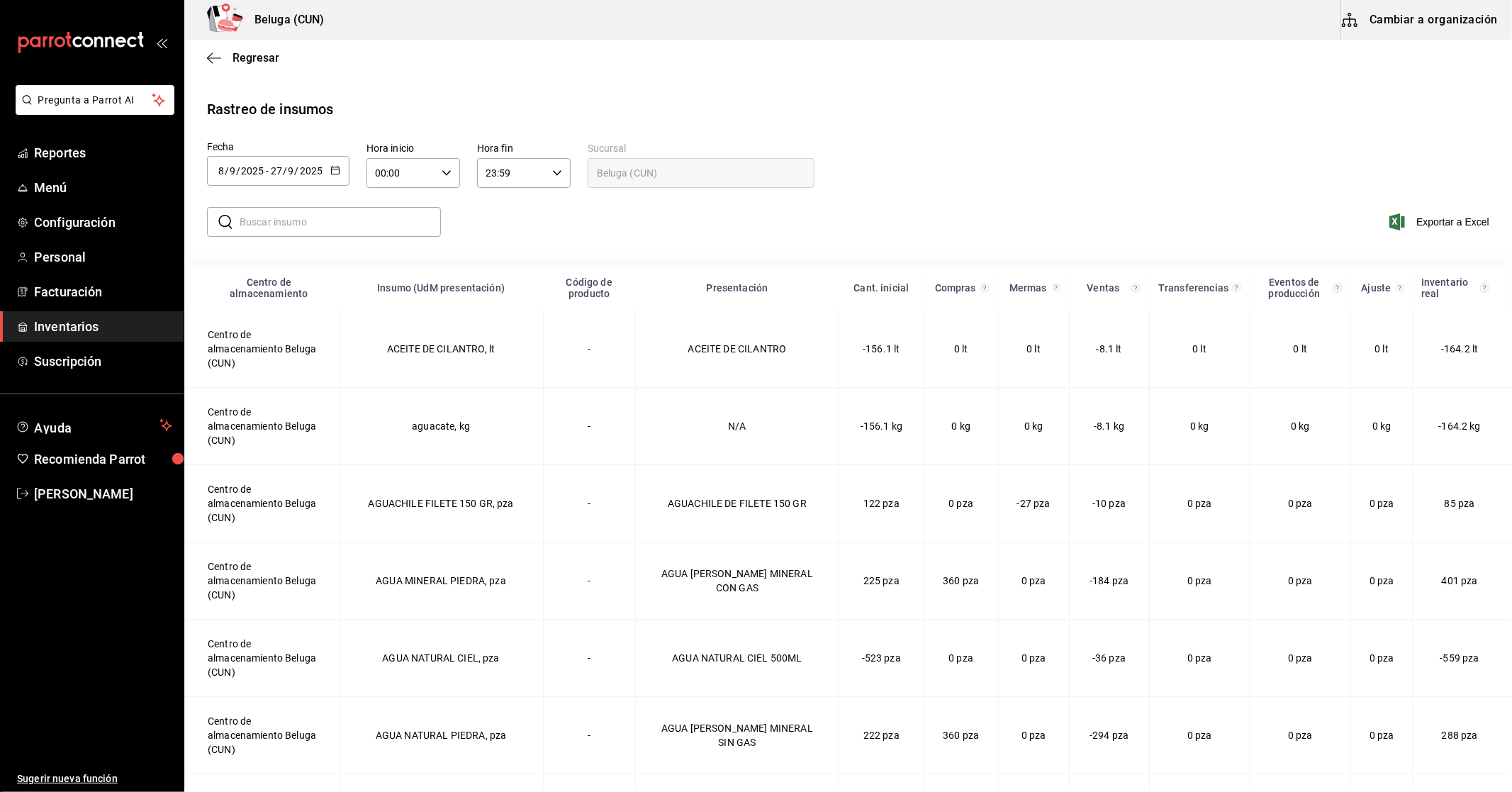
click at [69, 324] on span "Inventarios" at bounding box center [102, 326] width 138 height 19
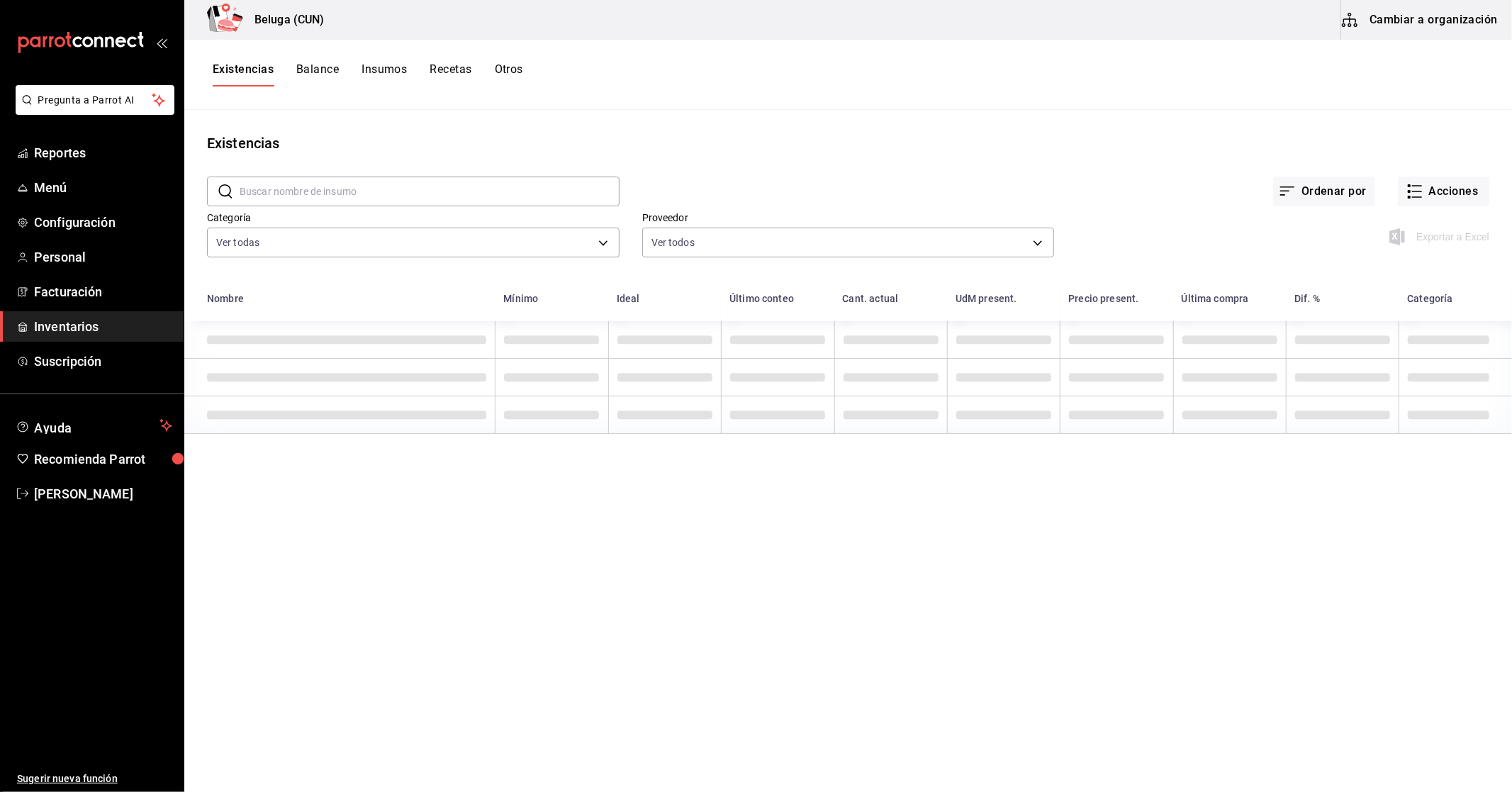
click at [511, 68] on button "Otros" at bounding box center [509, 74] width 29 height 24
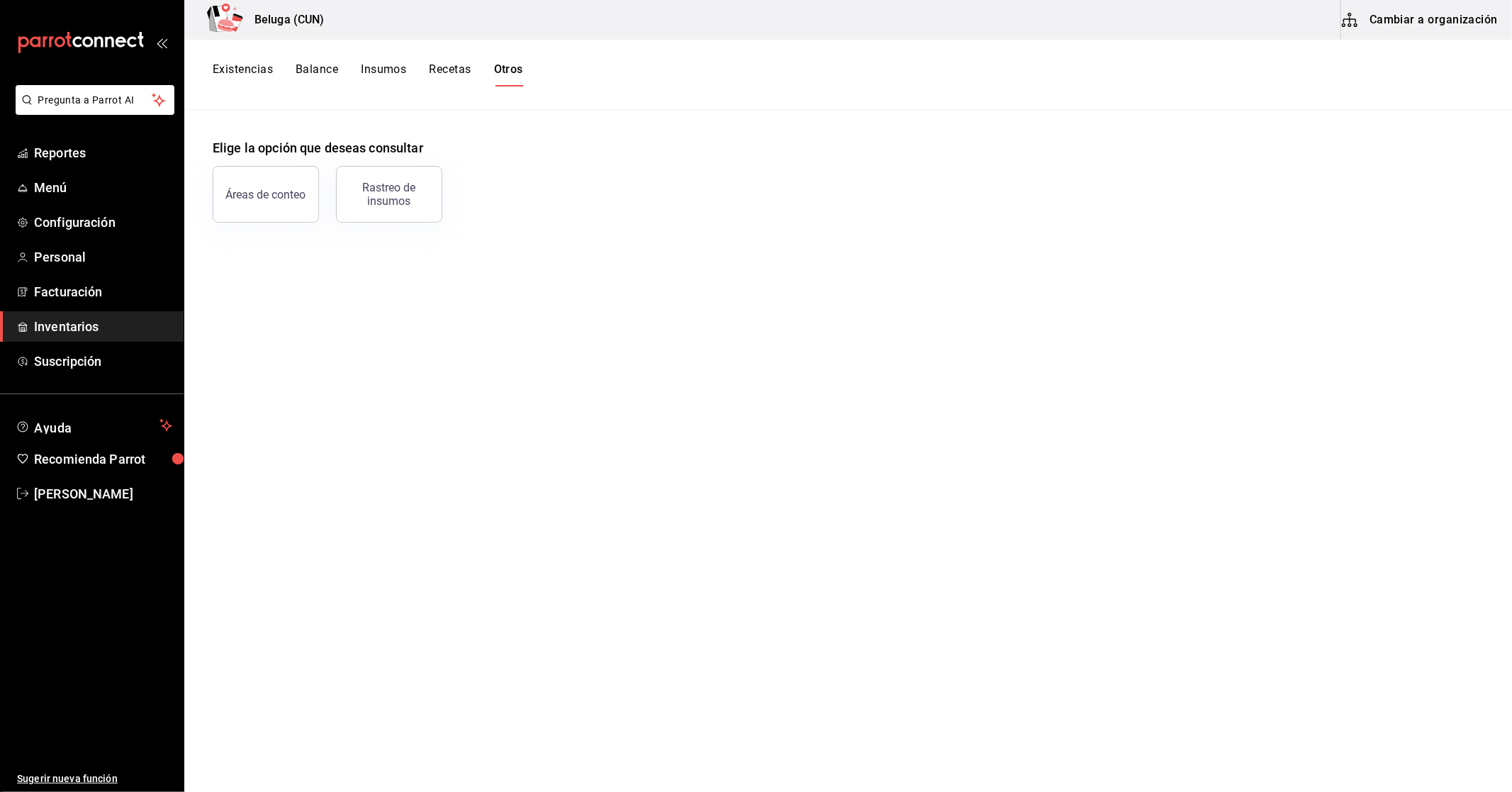
click at [238, 61] on div "Existencias Balance Insumos Recetas Otros" at bounding box center [848, 75] width 1328 height 70
click at [240, 69] on button "Existencias" at bounding box center [243, 74] width 61 height 24
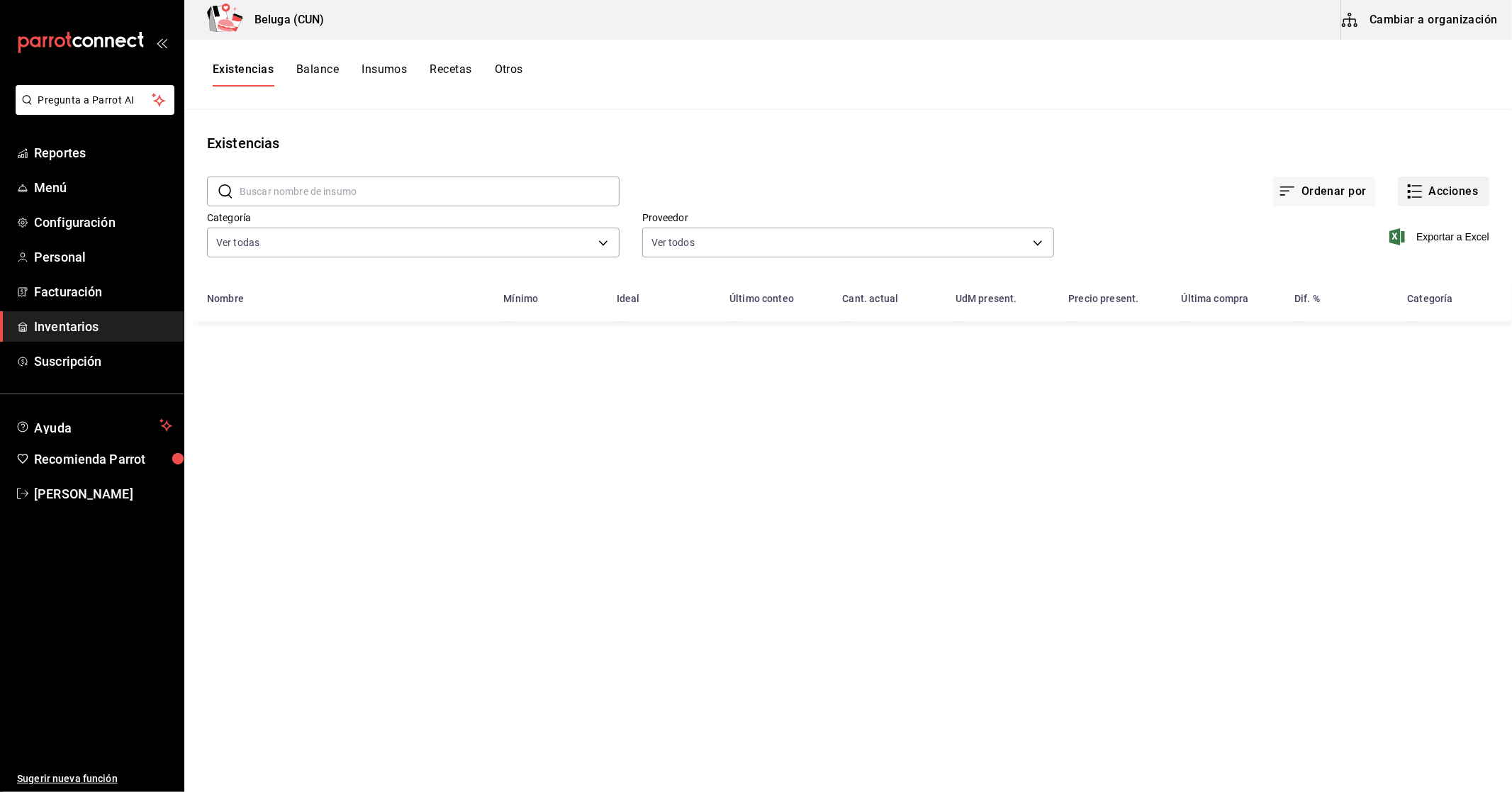
click at [1451, 190] on button "Acciones" at bounding box center [1443, 191] width 92 height 29
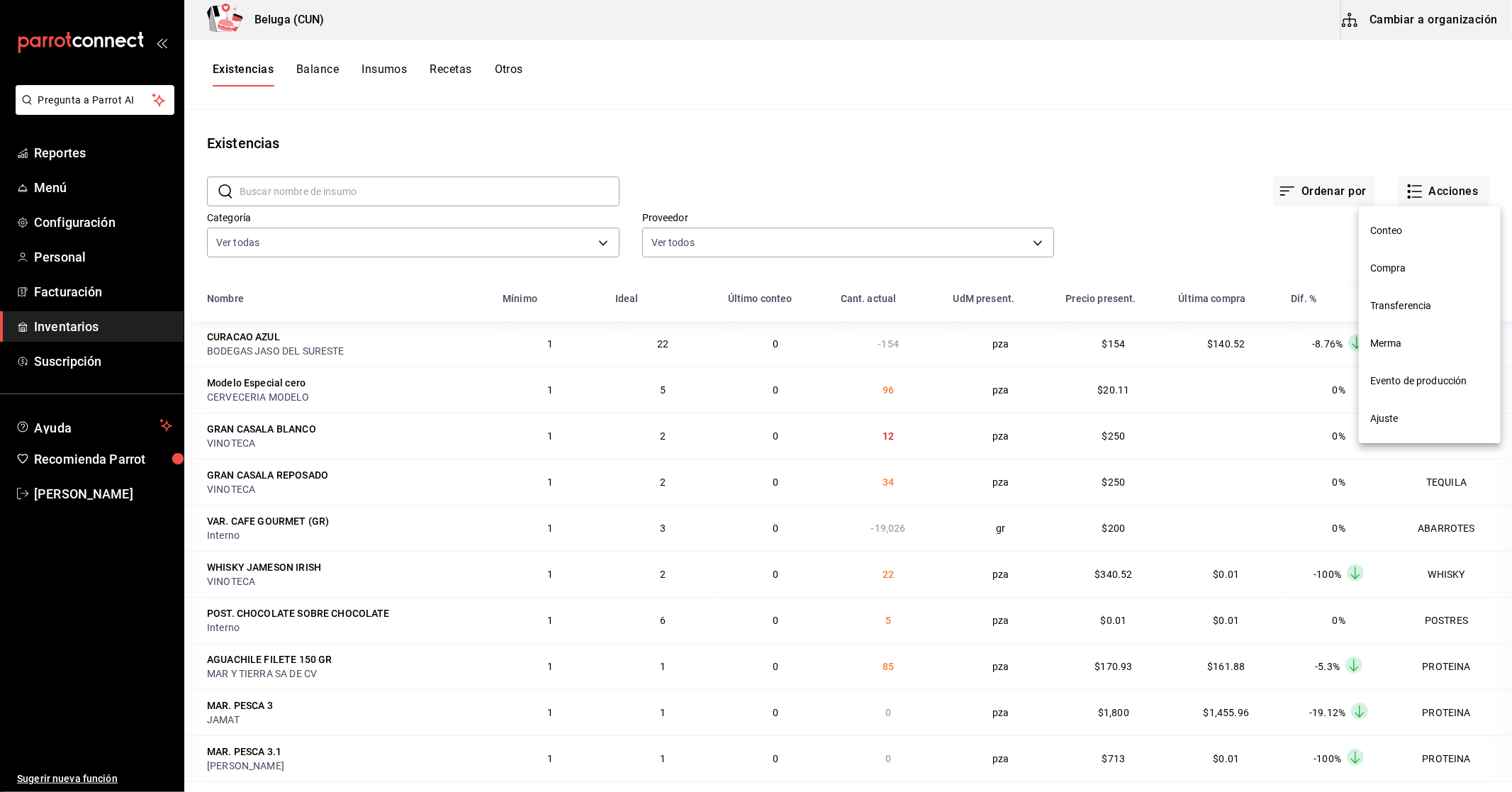
click at [1096, 105] on div at bounding box center [756, 396] width 1512 height 792
click at [1448, 196] on button "Acciones" at bounding box center [1443, 191] width 92 height 29
click at [1399, 420] on span "Ajuste" at bounding box center [1430, 418] width 119 height 15
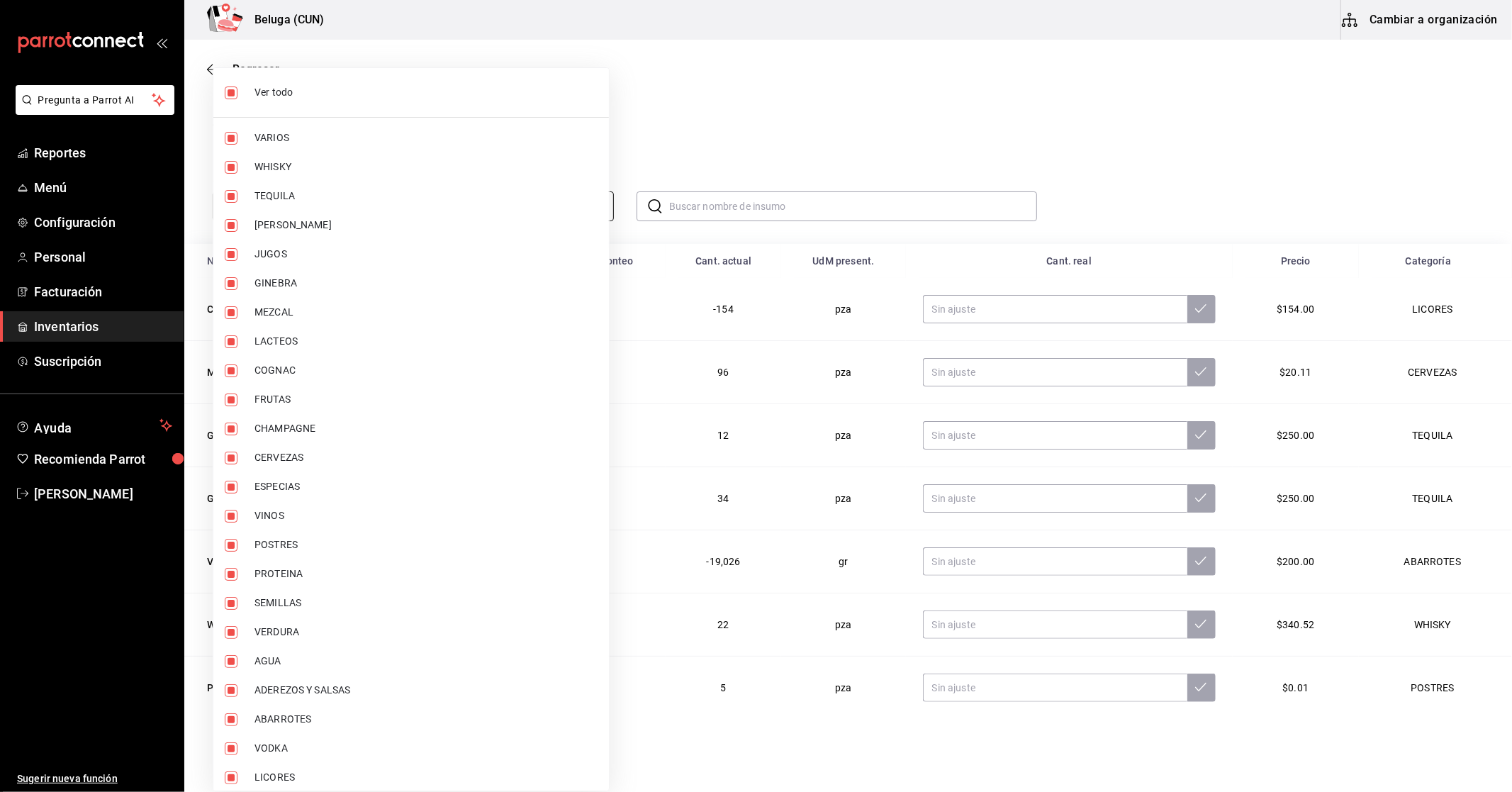
click at [470, 204] on body "Pregunta a Parrot AI Reportes Menú Configuración Personal Facturación Inventari…" at bounding box center [756, 355] width 1512 height 712
click at [740, 166] on div at bounding box center [756, 396] width 1512 height 792
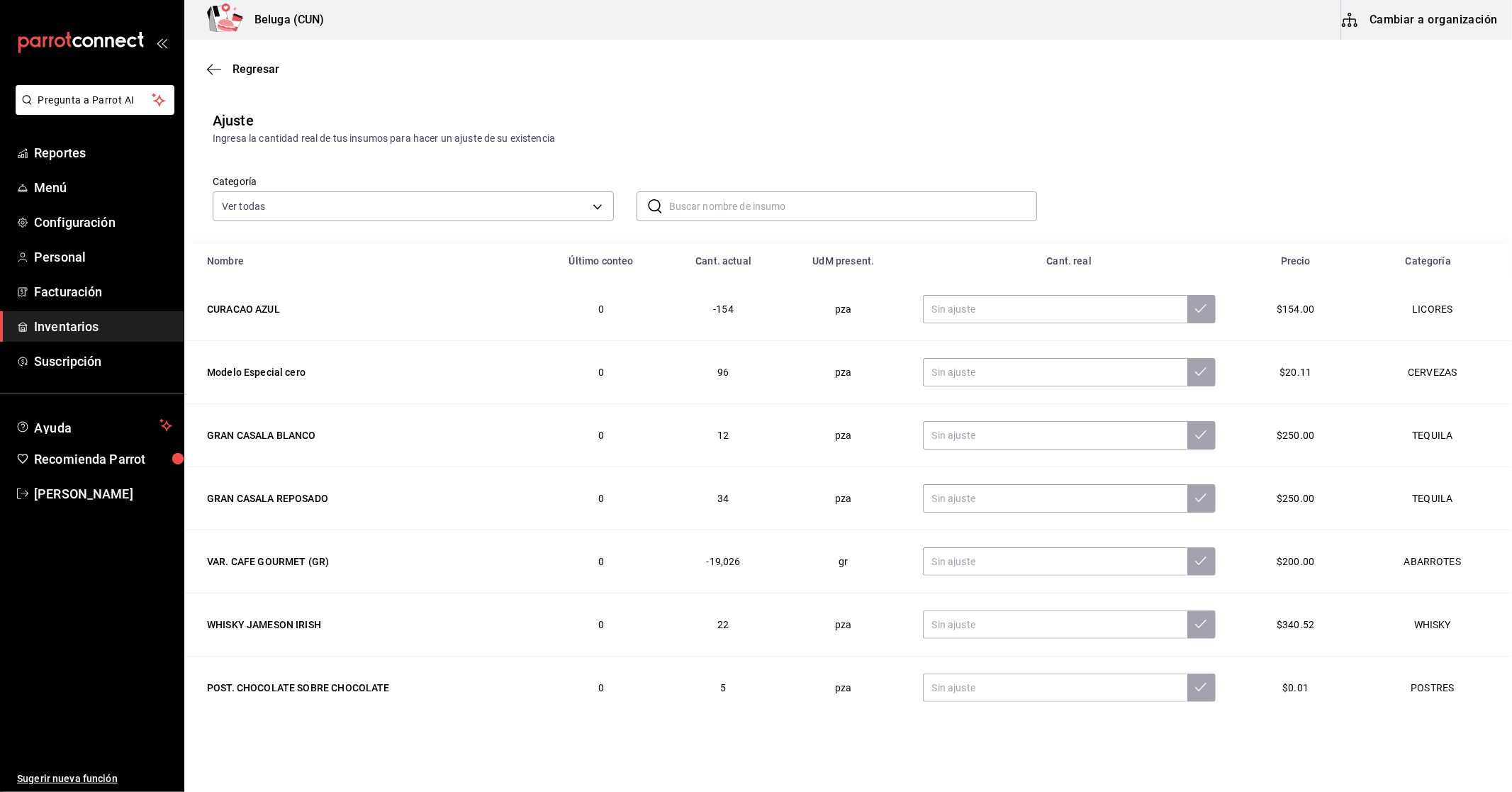
click at [750, 200] on input "text" at bounding box center [854, 207] width 369 height 29
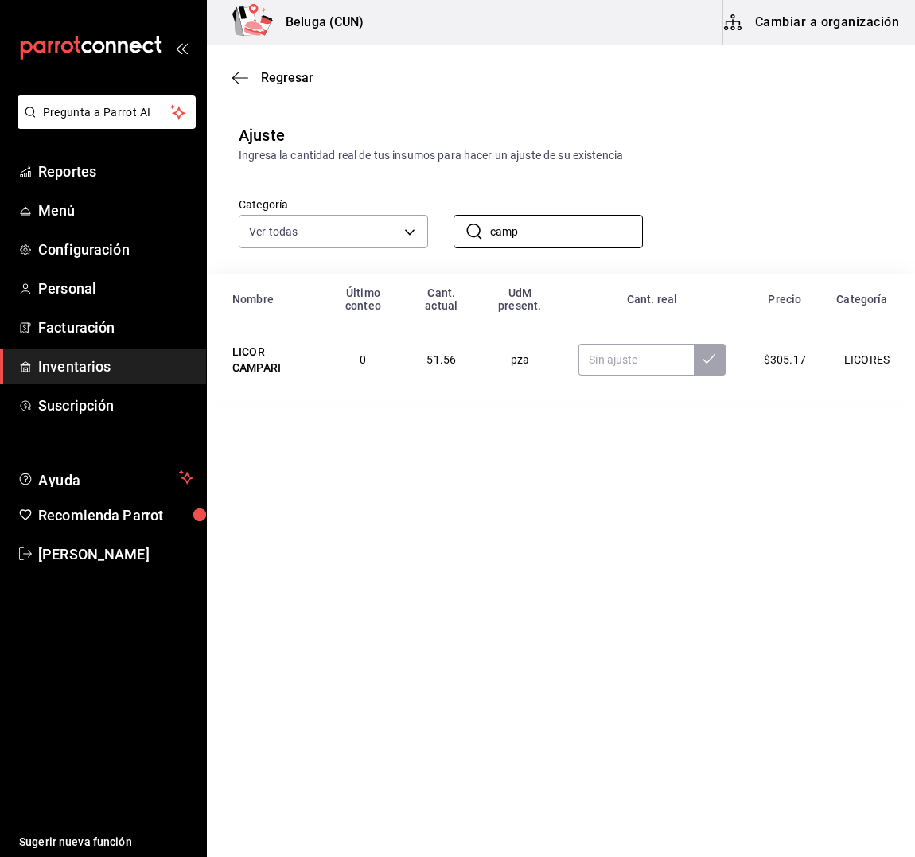
type input "camp"
click at [525, 431] on main "Regresar Ajuste Ingresa la cantidad real de tus insumos para hacer un ajuste de…" at bounding box center [561, 406] width 708 height 722
click at [655, 368] on input "text" at bounding box center [635, 360] width 115 height 32
type input "47.00"
click at [718, 366] on button at bounding box center [710, 360] width 32 height 32
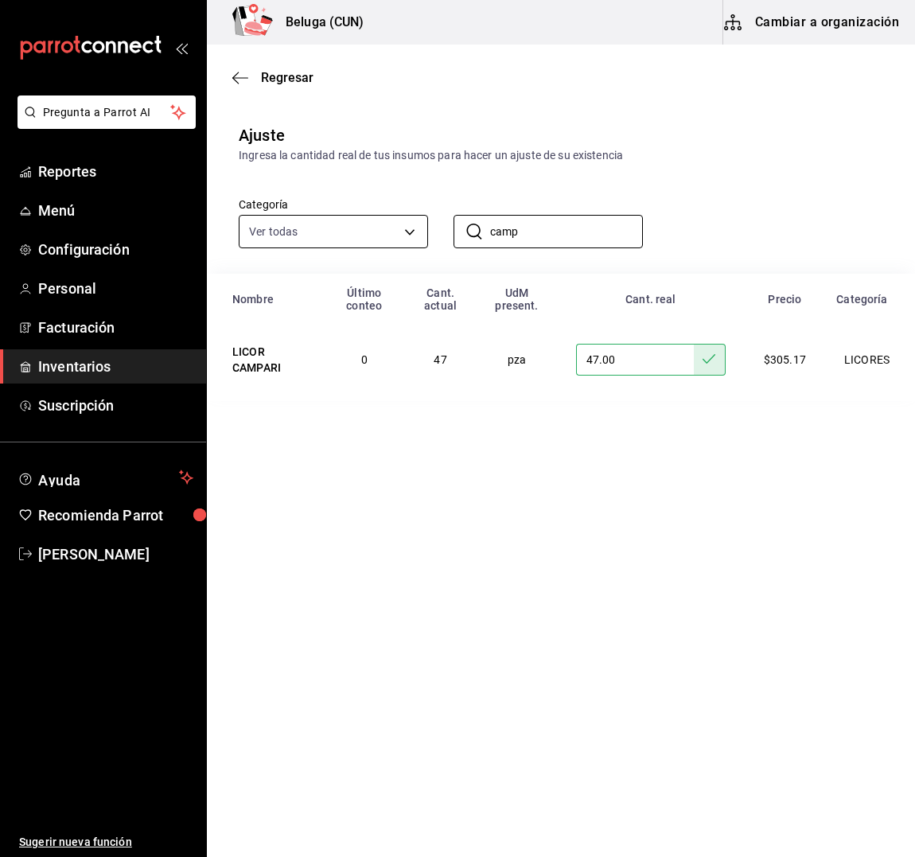
drag, startPoint x: 517, startPoint y: 234, endPoint x: 379, endPoint y: 245, distance: 138.9
click at [379, 245] on div "Categoría Ver todas f07f4d25-74ae-45a0-b4c7-416f1c014495,1b609913-4762-4067-b74…" at bounding box center [535, 206] width 644 height 84
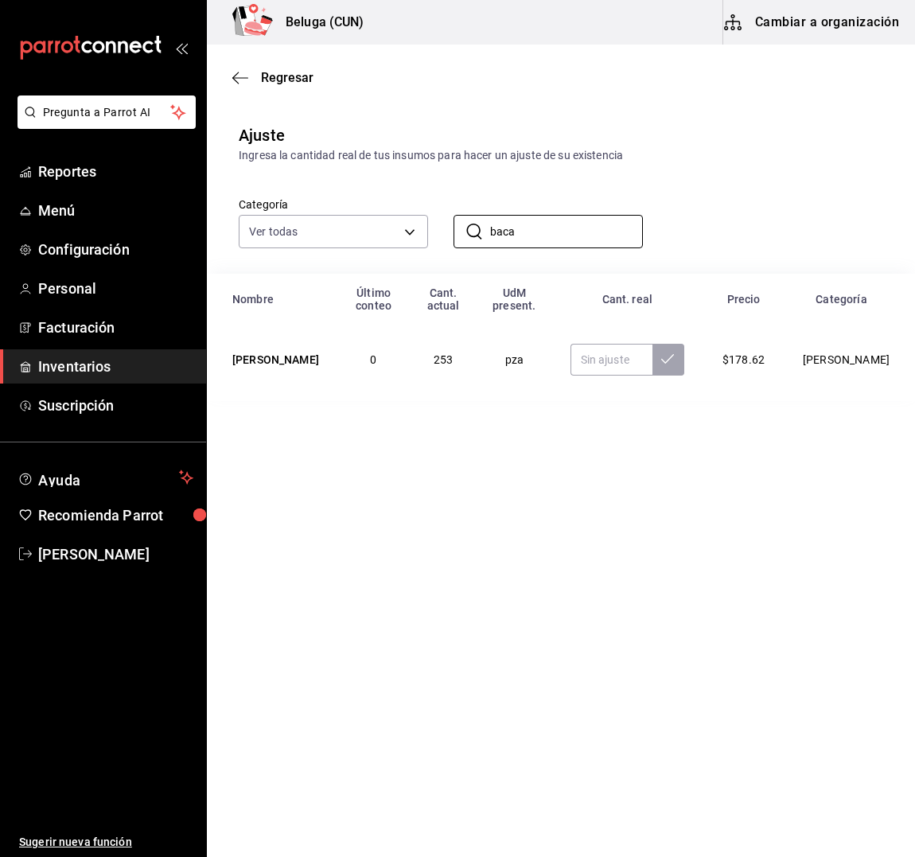
type input "baca"
click at [780, 401] on table "Nombre Último conteo Cant. actual [GEOGRAPHIC_DATA] present. Cant. real Precio …" at bounding box center [561, 337] width 708 height 127
click at [652, 362] on input "text" at bounding box center [611, 360] width 82 height 32
type input "242.00"
click at [684, 353] on button at bounding box center [668, 360] width 32 height 32
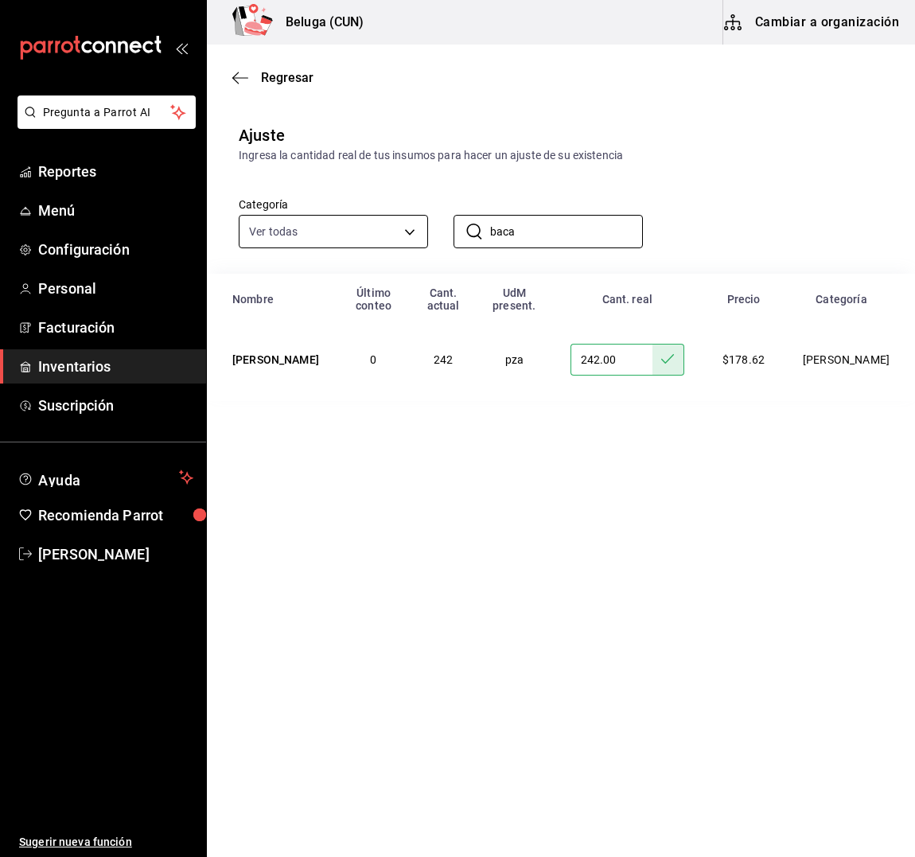
drag, startPoint x: 574, startPoint y: 231, endPoint x: 372, endPoint y: 236, distance: 201.3
click at [372, 236] on div "Categoría Ver todas f07f4d25-74ae-45a0-b4c7-416f1c014495,1b609913-4762-4067-b74…" at bounding box center [535, 206] width 644 height 84
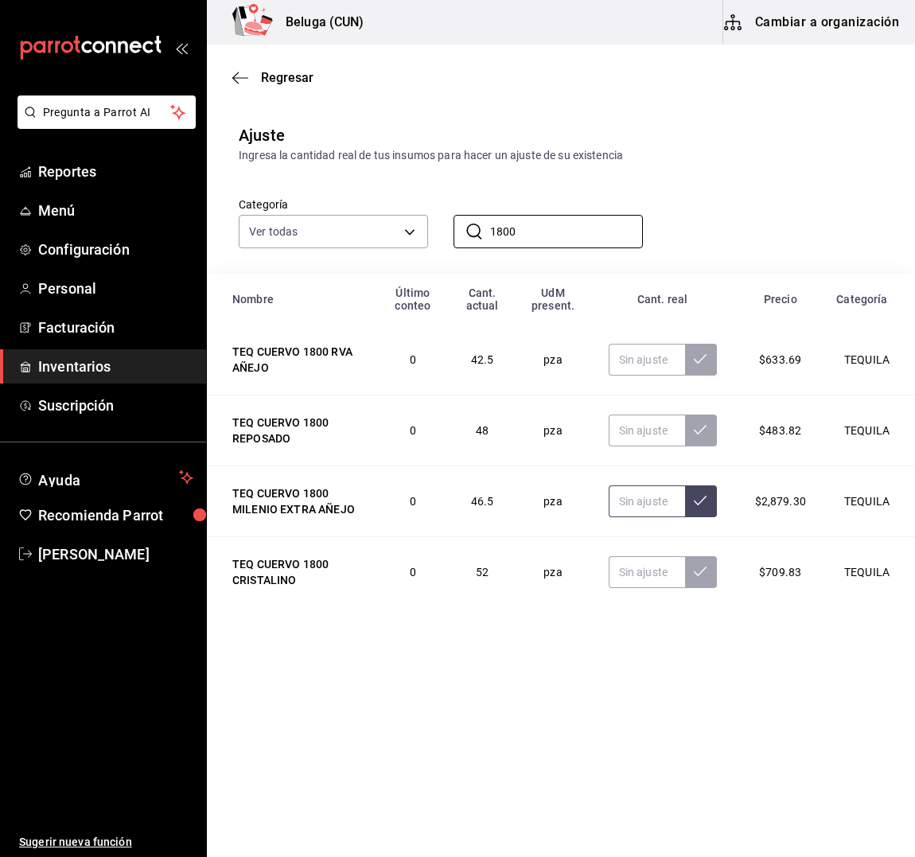
type input "1800"
click at [674, 508] on input "text" at bounding box center [647, 501] width 76 height 32
type input "45.00"
click at [703, 503] on icon at bounding box center [700, 500] width 13 height 13
click at [81, 353] on link "Inventarios" at bounding box center [103, 366] width 206 height 34
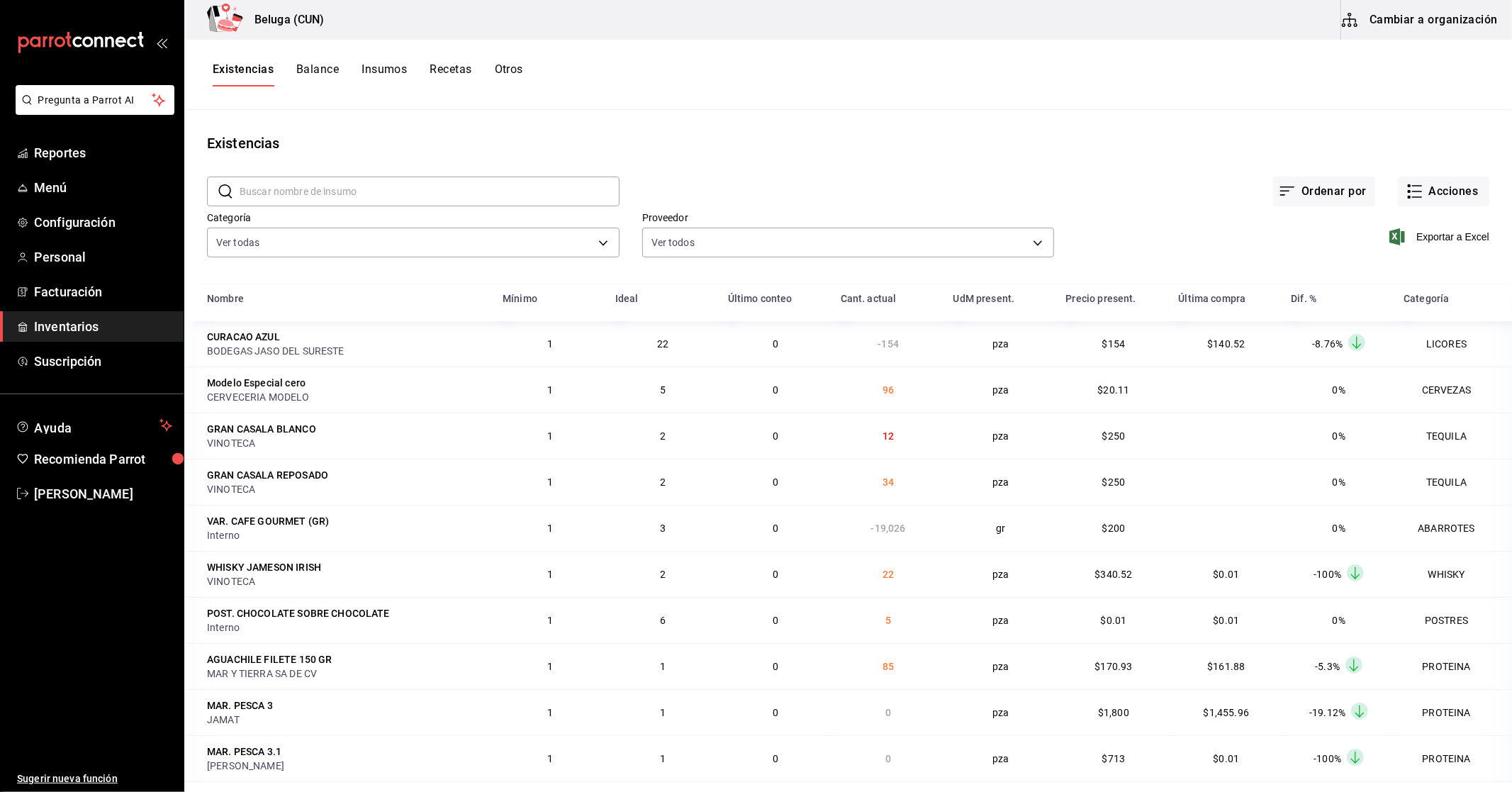
click at [508, 74] on button "Otros" at bounding box center [509, 74] width 29 height 24
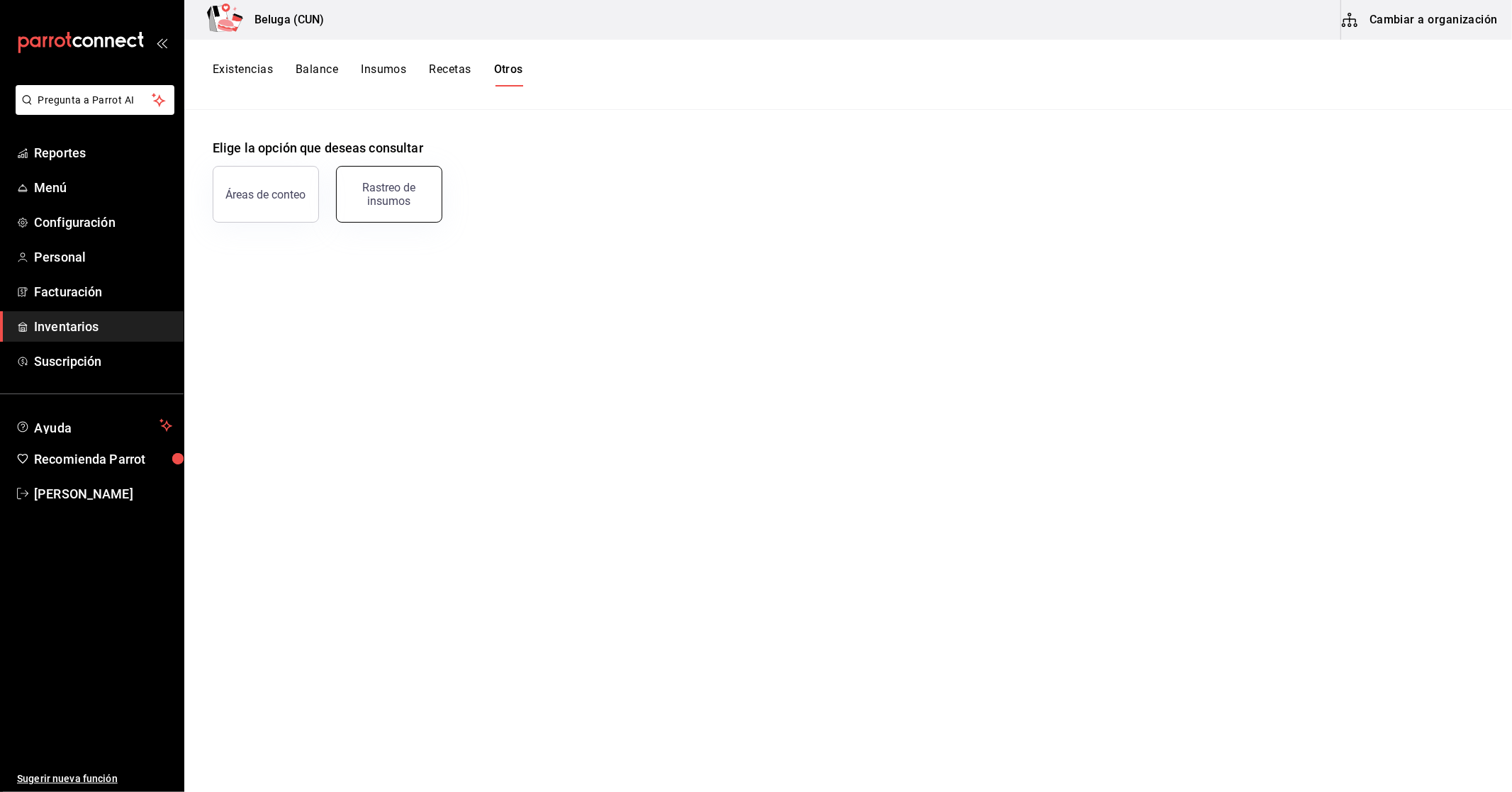
click at [388, 201] on div "Rastreo de insumos" at bounding box center [388, 194] width 88 height 27
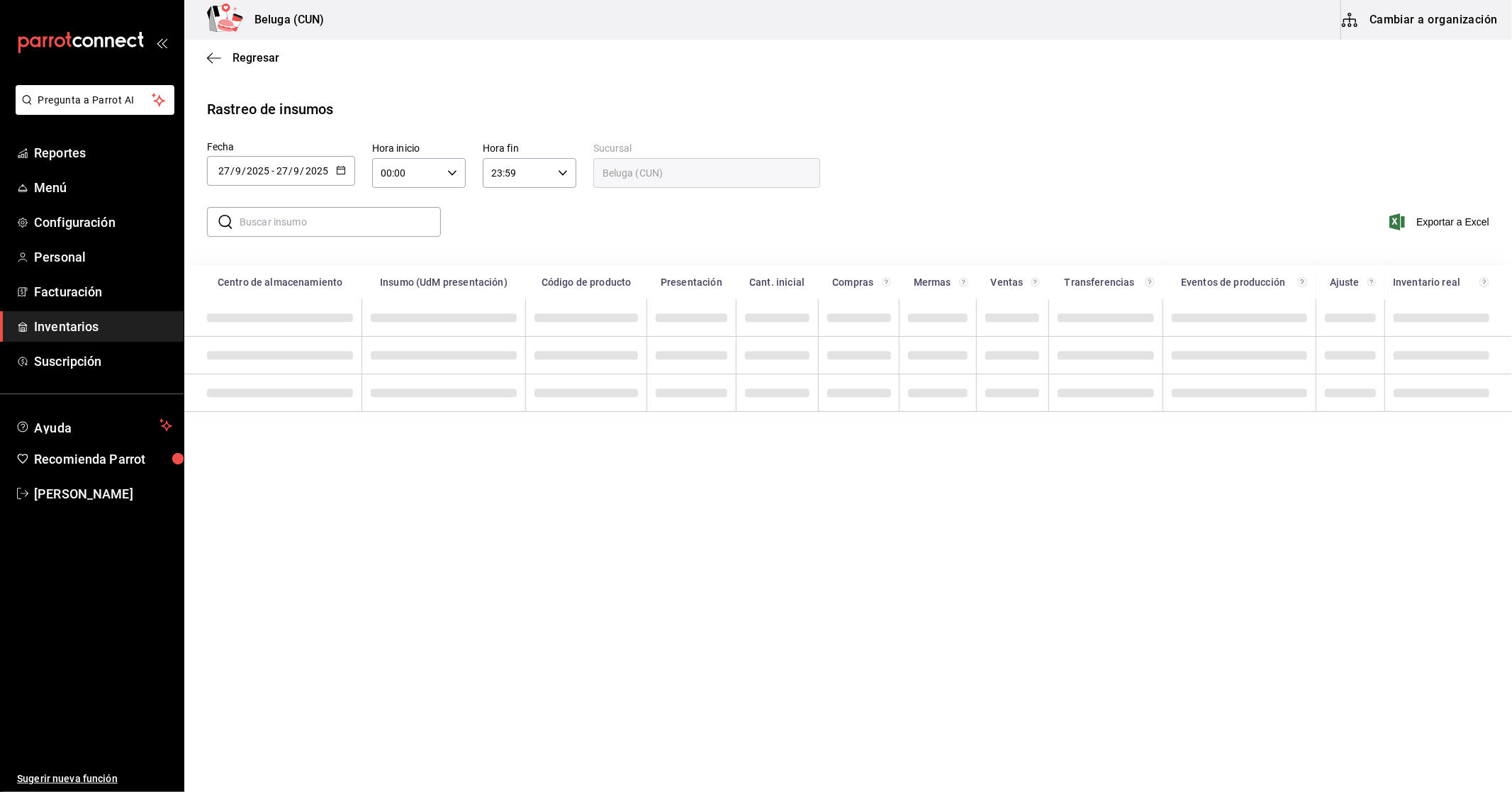
click at [341, 167] on icon "button" at bounding box center [340, 169] width 10 height 10
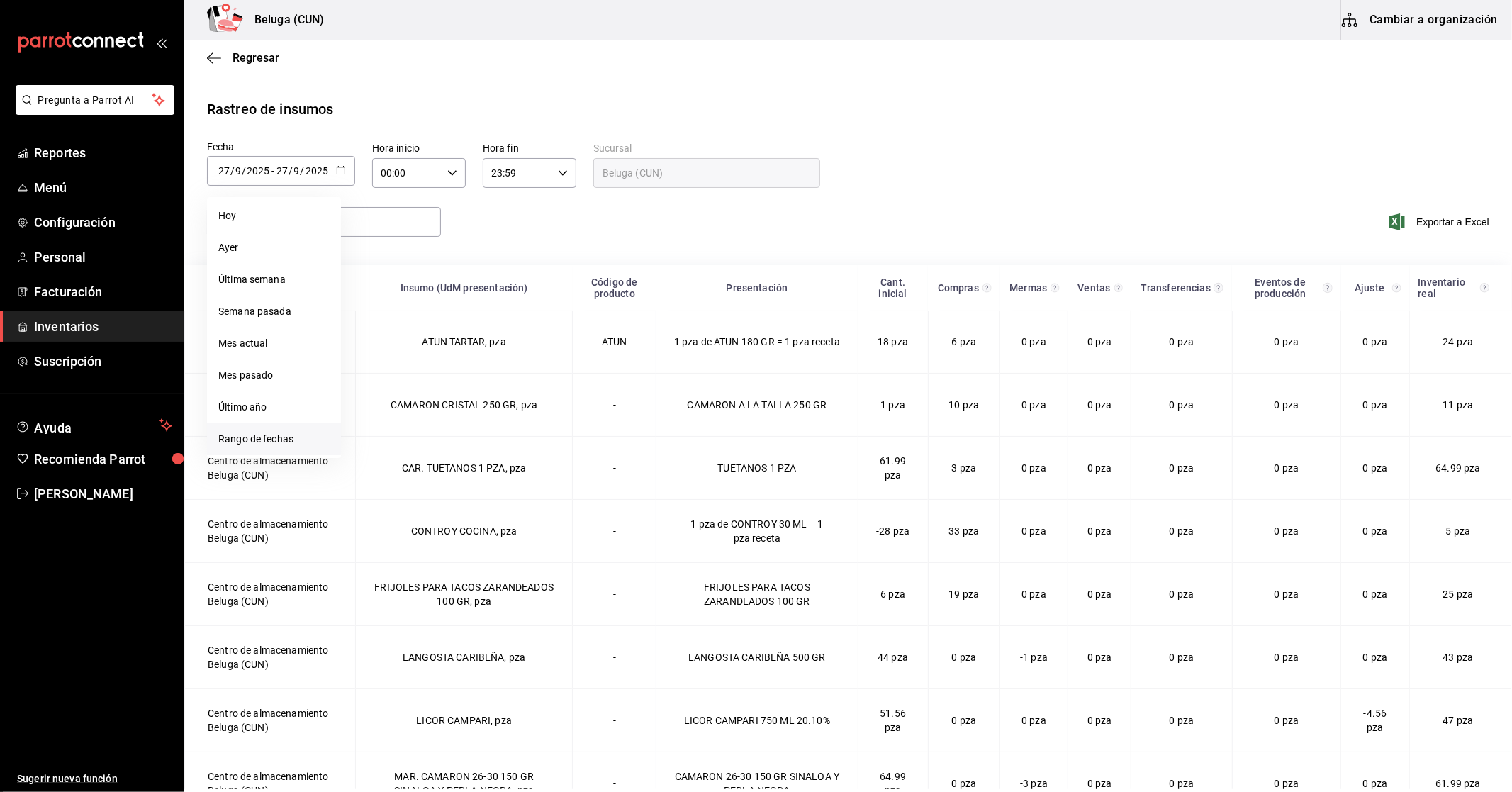
drag, startPoint x: 300, startPoint y: 440, endPoint x: 324, endPoint y: 437, distance: 24.2
click at [300, 439] on li "Rango de fechas" at bounding box center [274, 439] width 134 height 32
click at [363, 331] on button "15" at bounding box center [371, 327] width 25 height 26
click at [493, 359] on abbr "27" at bounding box center [495, 358] width 9 height 10
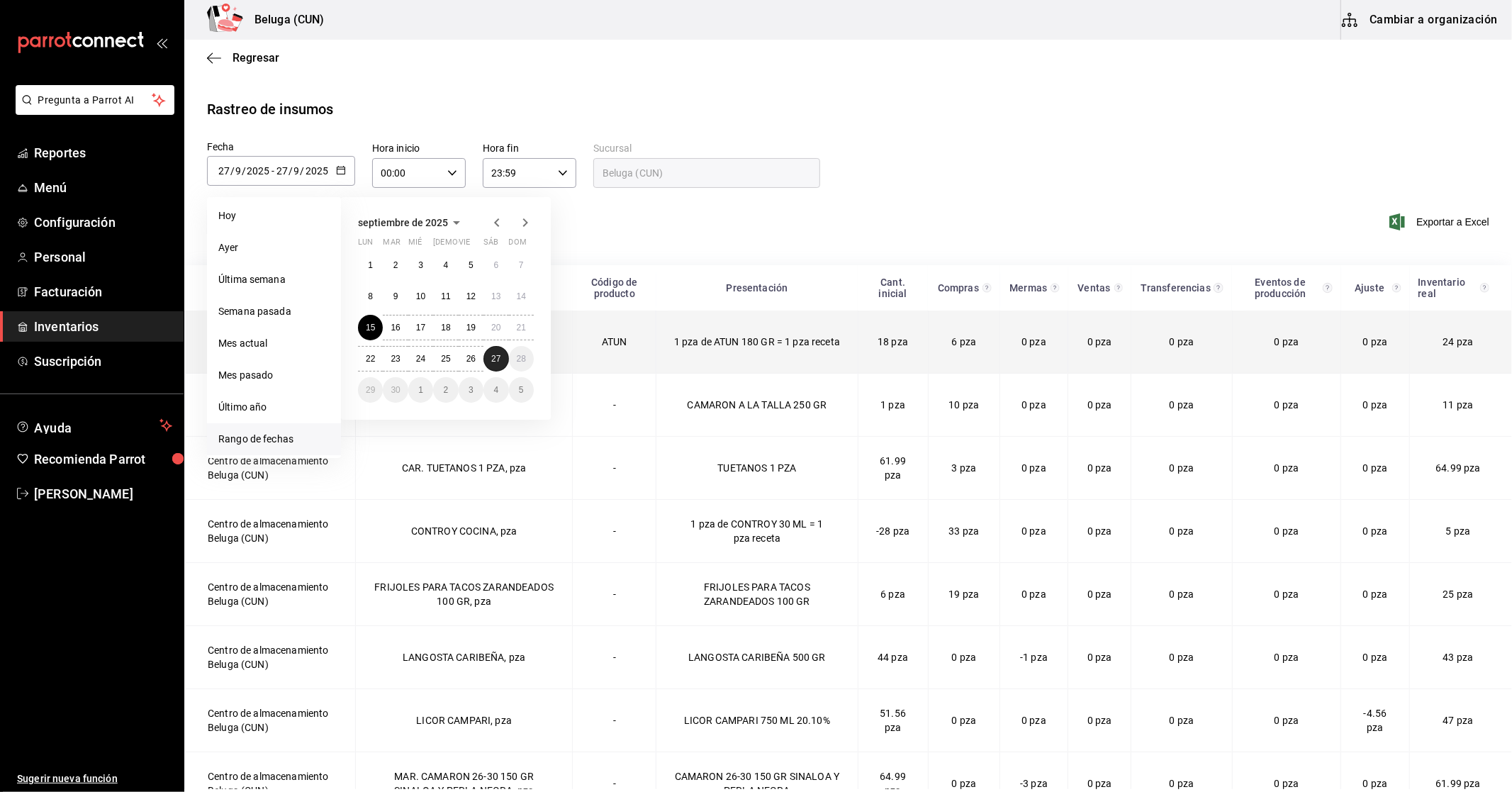
type input "[DATE]"
type input "15"
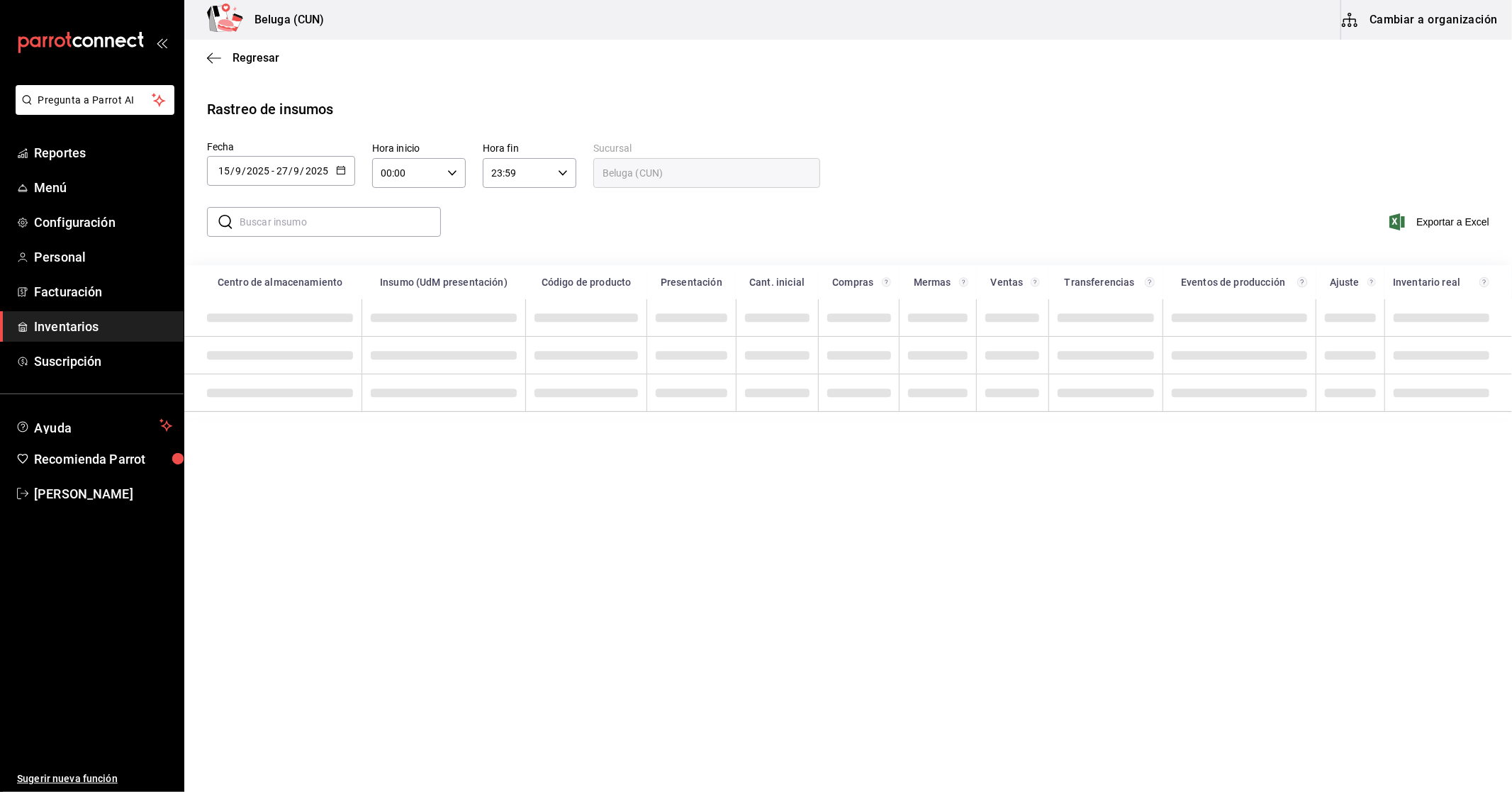
click at [336, 225] on input "text" at bounding box center [340, 222] width 201 height 29
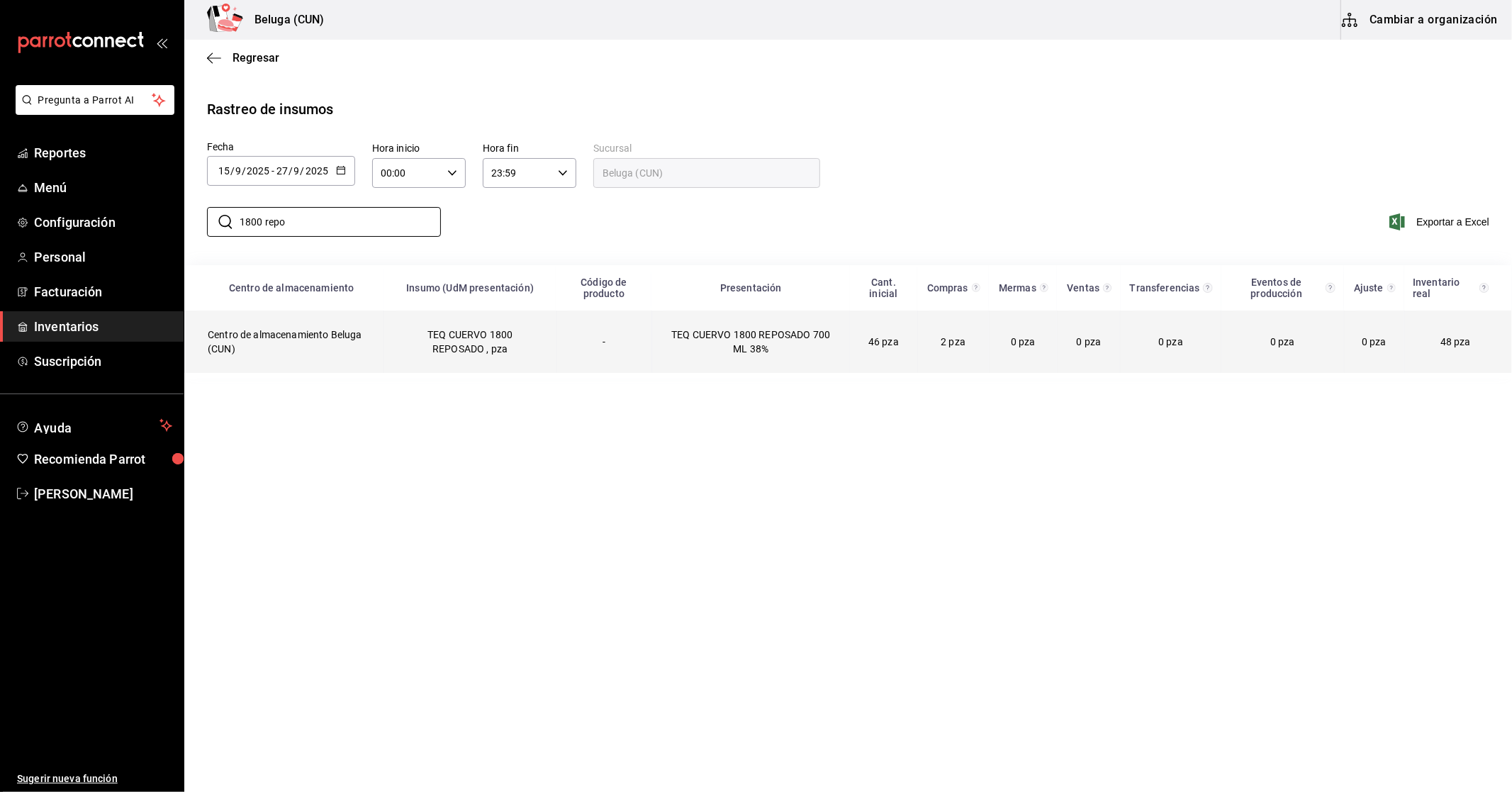
type input "1800 repo"
click at [459, 326] on td "TEQ CUERVO 1800 REPOSADO , pza" at bounding box center [470, 341] width 172 height 62
